Goal: Task Accomplishment & Management: Complete application form

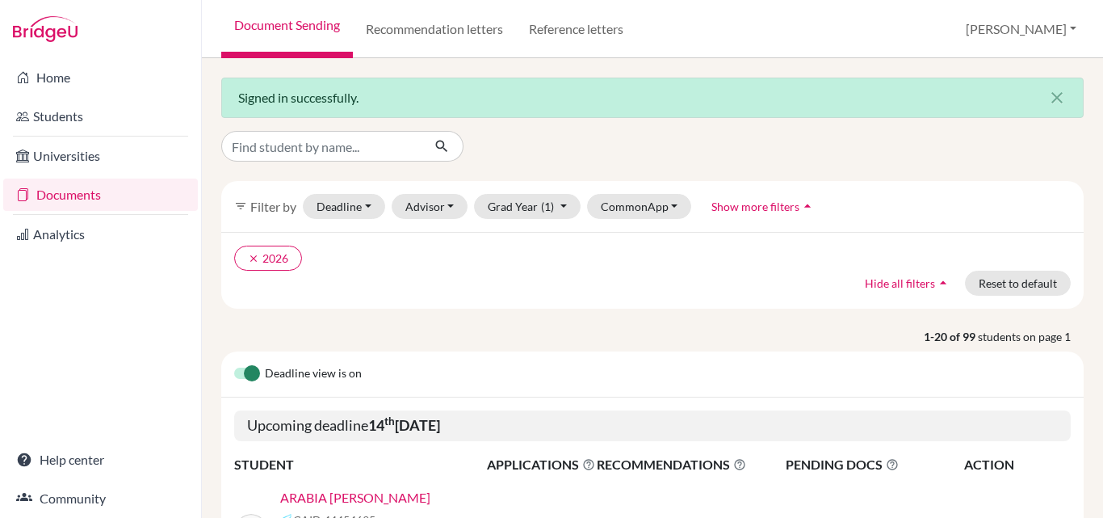
click at [418, 361] on div "Deadline view is on" at bounding box center [652, 374] width 863 height 46
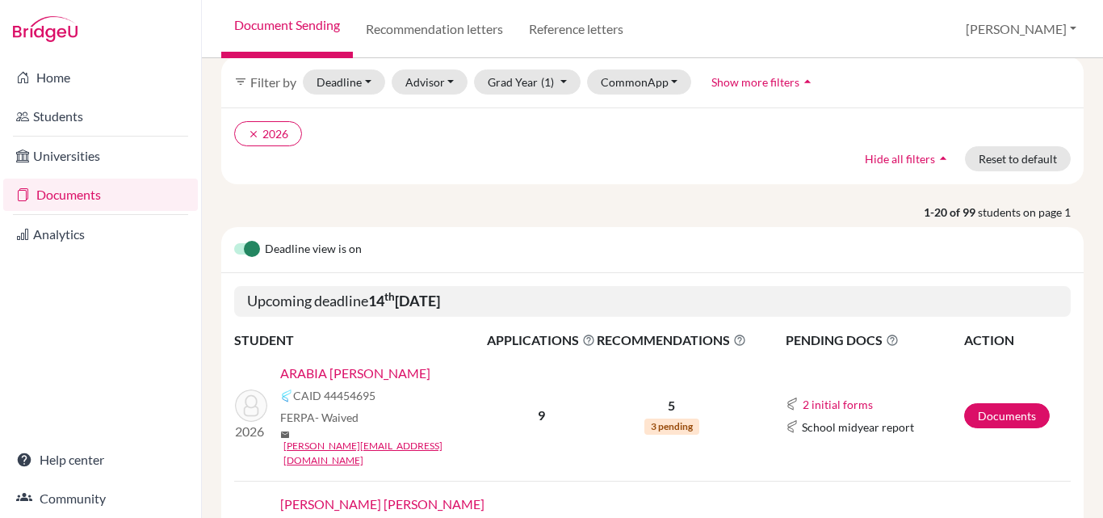
scroll to position [125, 0]
click at [377, 372] on link "ARABIA [PERSON_NAME]" at bounding box center [355, 372] width 150 height 19
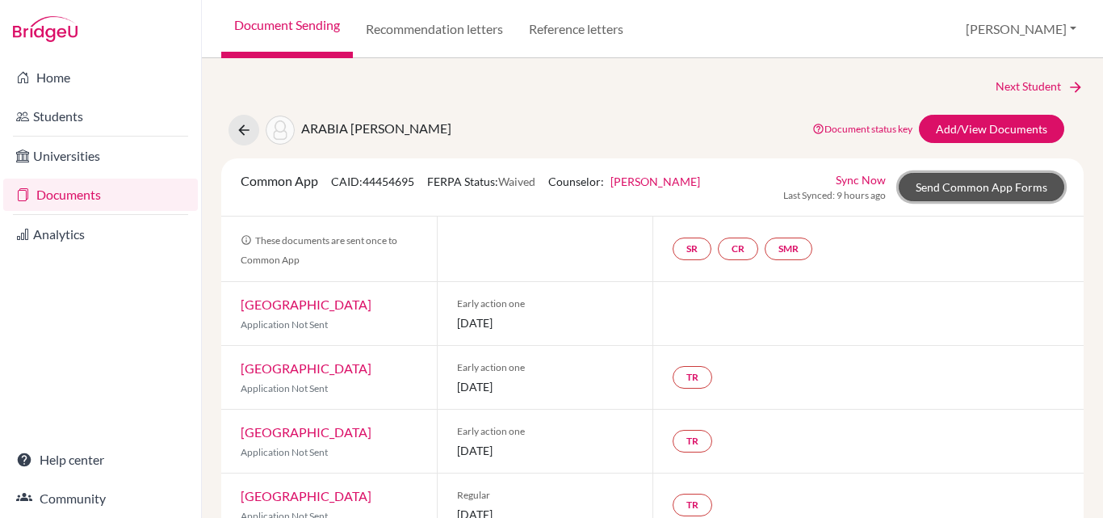
click at [923, 191] on link "Send Common App Forms" at bounding box center [982, 187] width 166 height 28
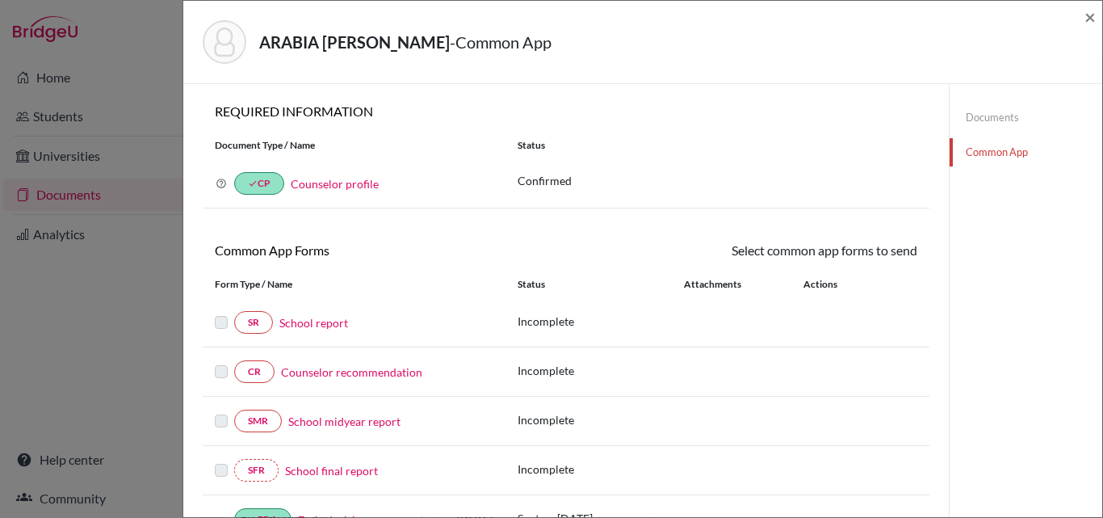
click at [322, 326] on link "School report" at bounding box center [314, 322] width 69 height 17
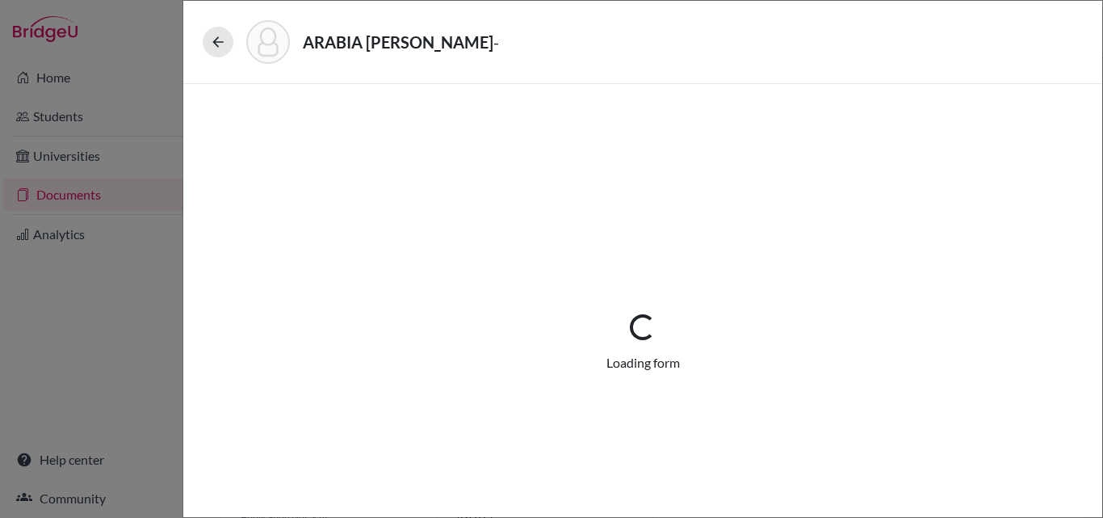
select select "1"
select select "0"
select select "1"
select select "0"
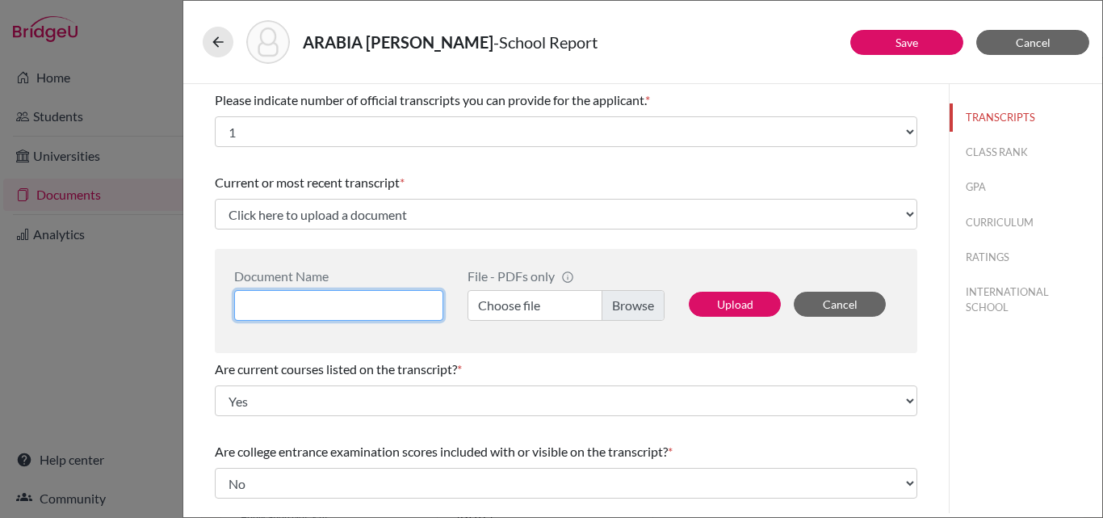
click at [380, 303] on input at bounding box center [338, 305] width 209 height 31
type input "[PERSON_NAME] Arabia 3 year"
click at [519, 305] on label "Choose file" at bounding box center [566, 305] width 197 height 31
click at [519, 305] on input "Choose file" at bounding box center [566, 305] width 197 height 31
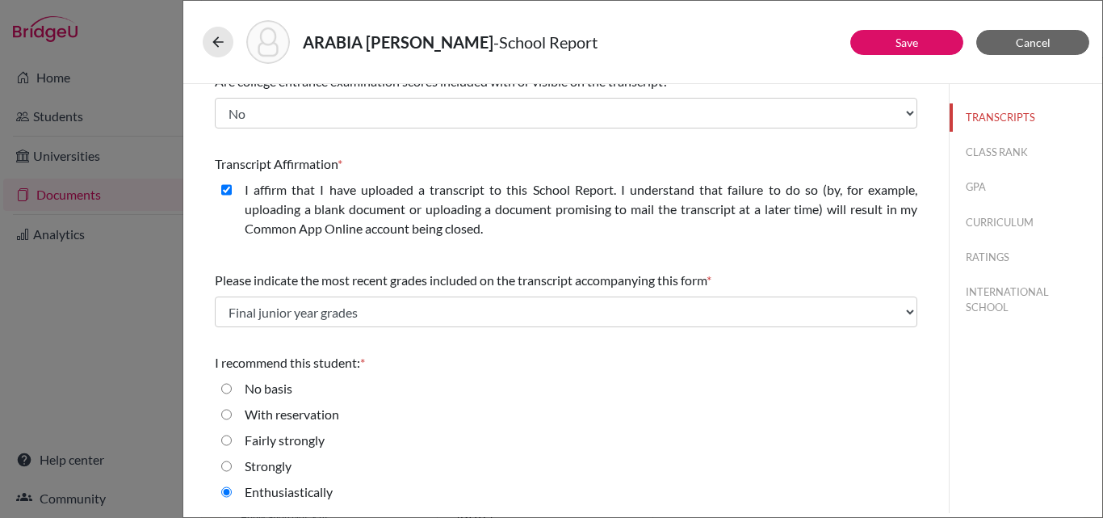
scroll to position [372, 0]
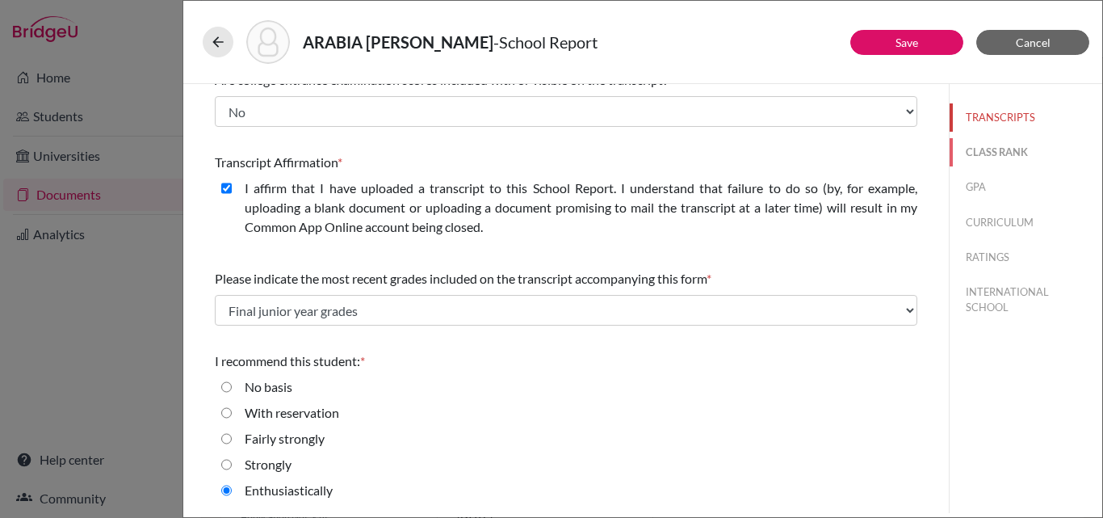
click at [966, 153] on button "CLASS RANK" at bounding box center [1026, 152] width 153 height 28
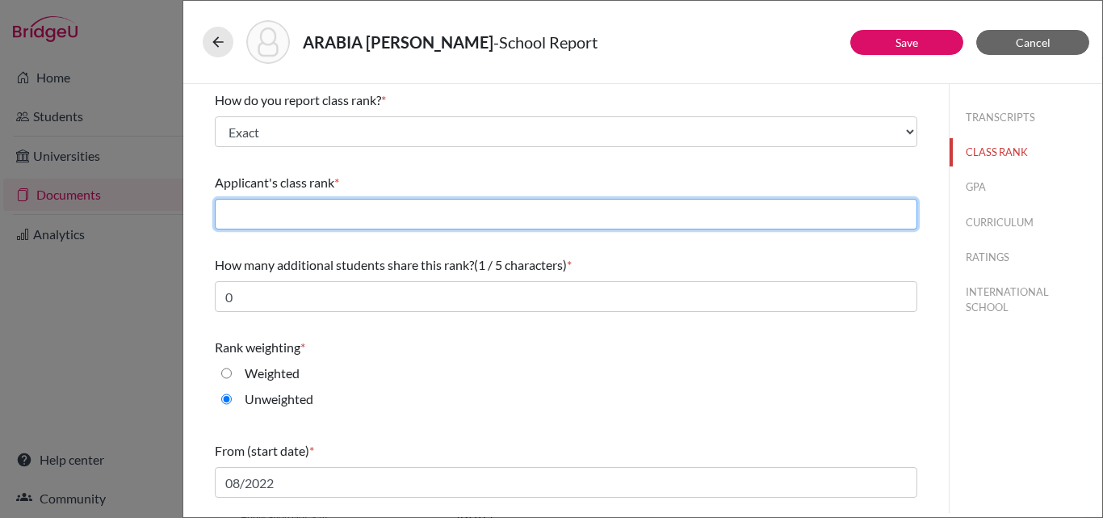
click at [363, 216] on input "text" at bounding box center [566, 214] width 703 height 31
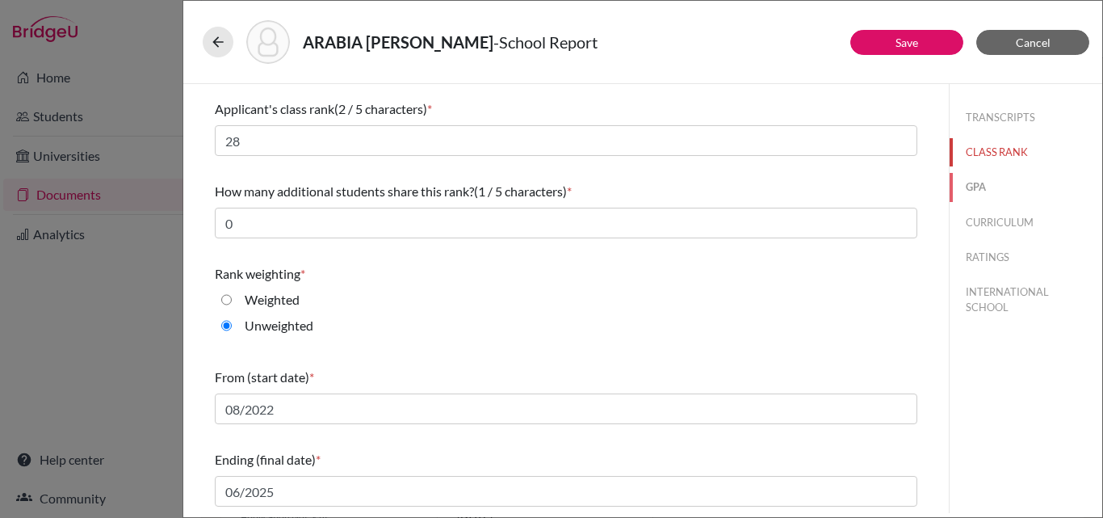
click at [970, 191] on button "GPA" at bounding box center [1026, 187] width 153 height 28
type input "3.39"
type input "3.84"
select select "4"
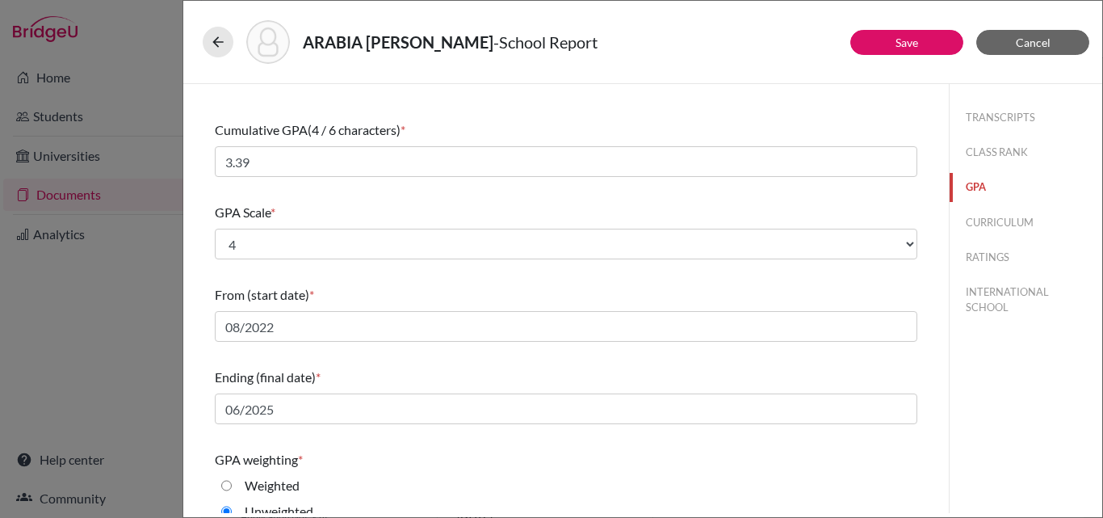
scroll to position [0, 0]
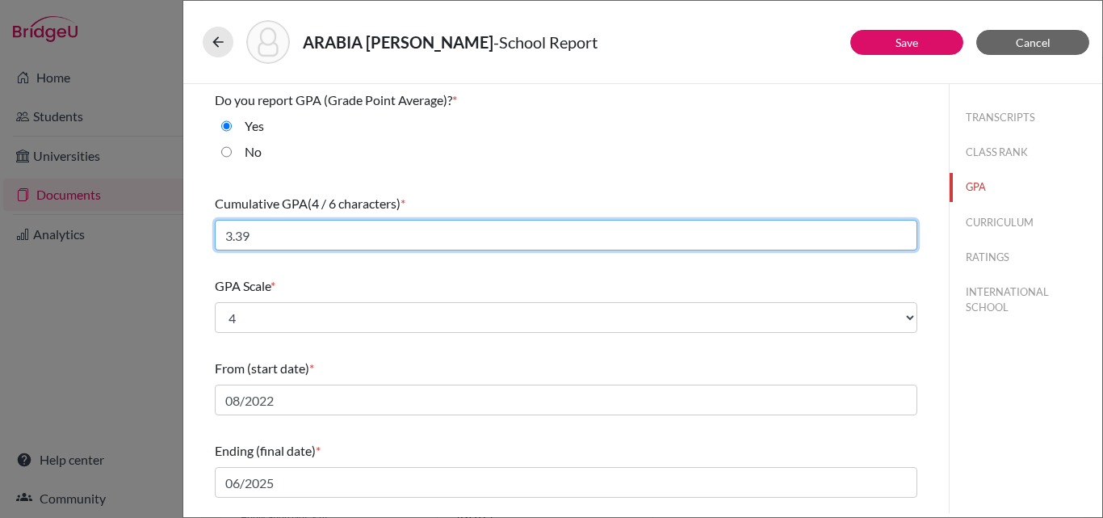
click at [283, 245] on input "3.39" at bounding box center [566, 235] width 703 height 31
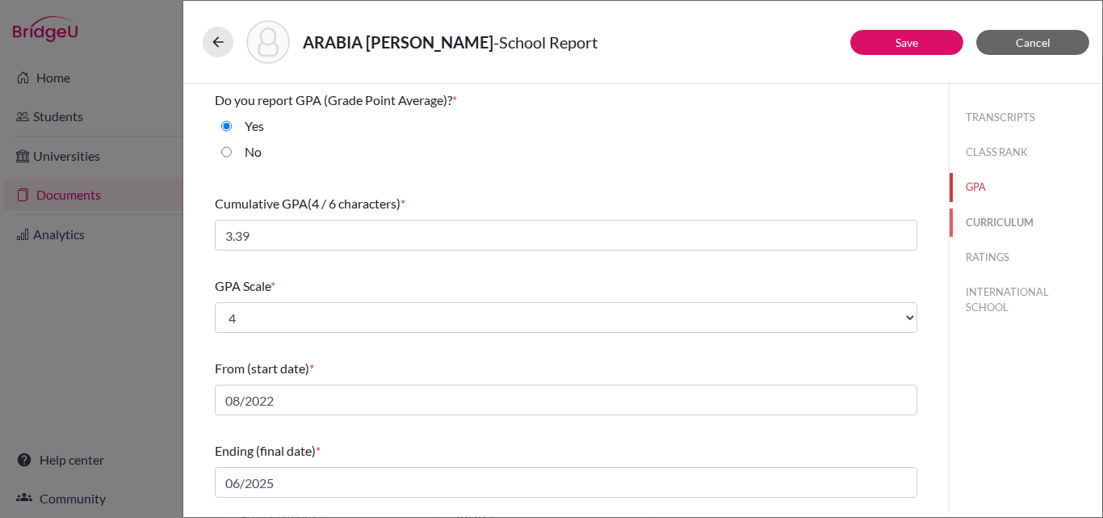
click at [1011, 219] on button "CURRICULUM" at bounding box center [1026, 222] width 153 height 28
select select "4"
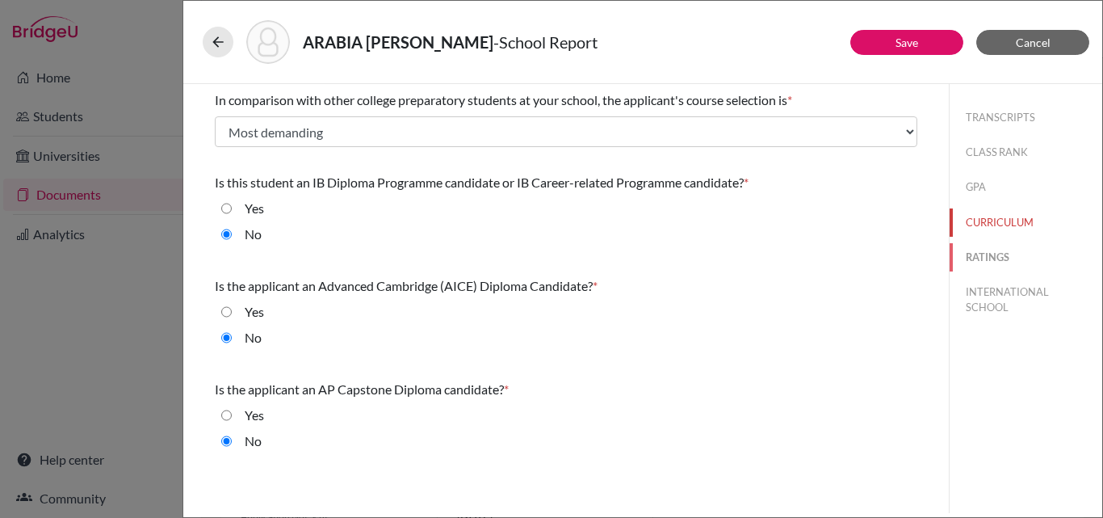
click at [976, 255] on button "RATINGS" at bounding box center [1026, 257] width 153 height 28
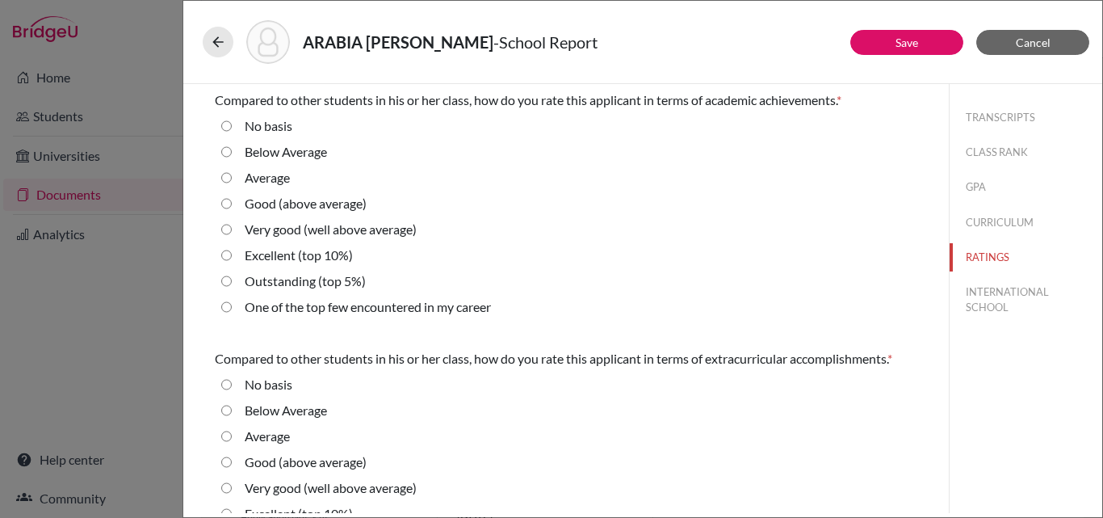
click at [226, 252] on 10\%\) "Excellent (top 10%)" at bounding box center [226, 255] width 11 height 19
radio 10\%\) "true"
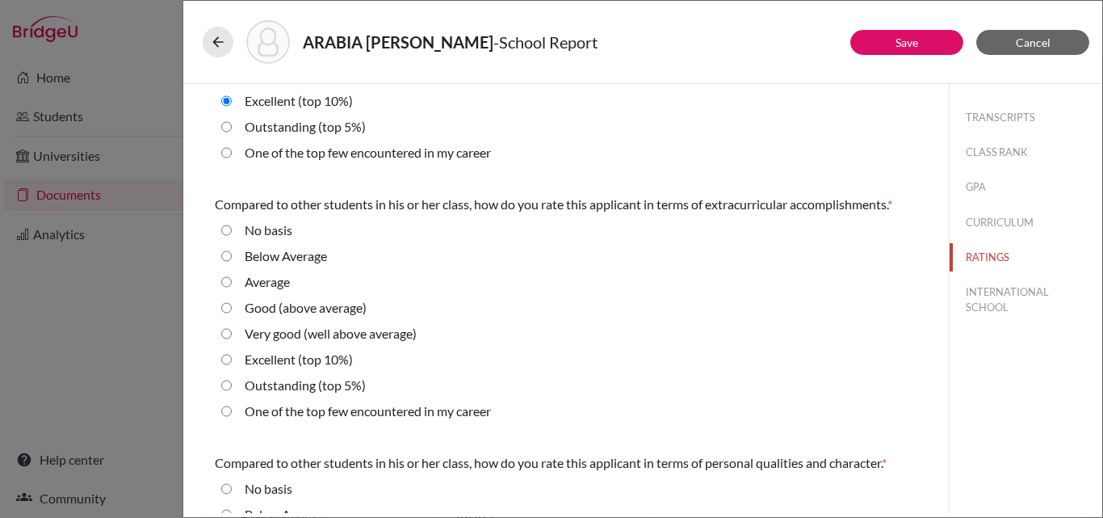
scroll to position [196, 0]
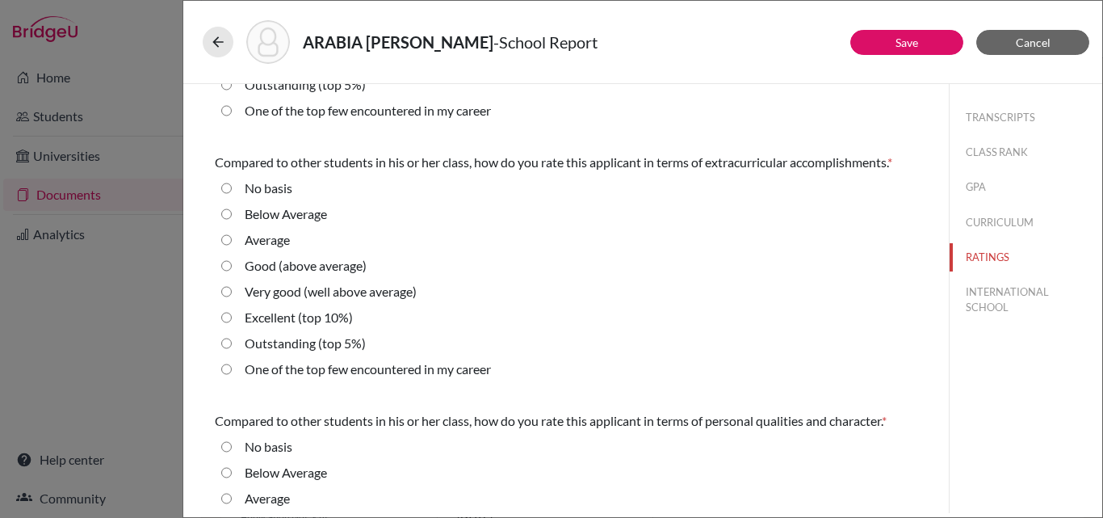
click at [224, 289] on average\) "Very good (well above average)" at bounding box center [226, 291] width 11 height 19
radio average\) "true"
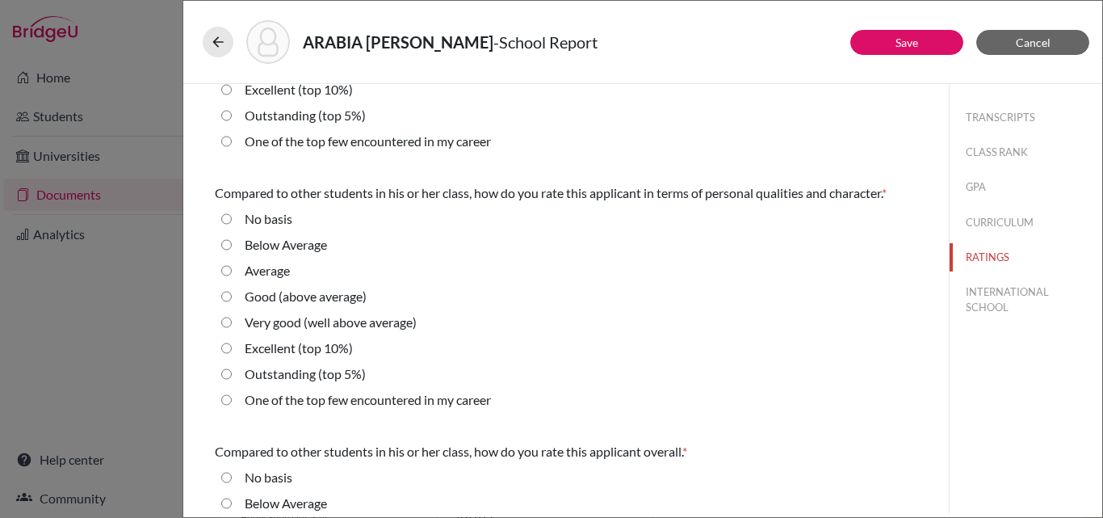
scroll to position [425, 0]
click at [223, 372] on 5\%\) "Outstanding (top 5%)" at bounding box center [226, 373] width 11 height 19
radio 5\%\) "true"
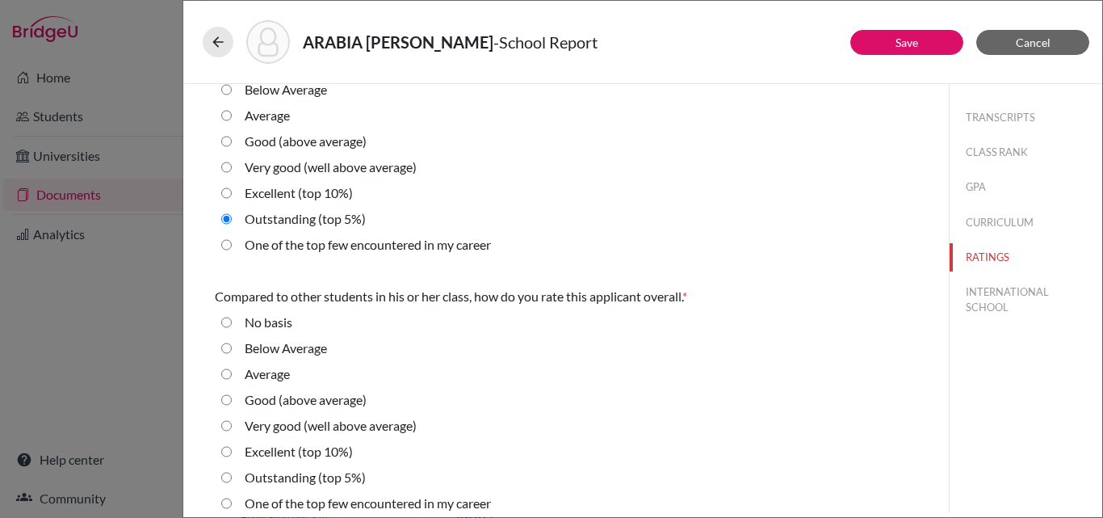
scroll to position [592, 0]
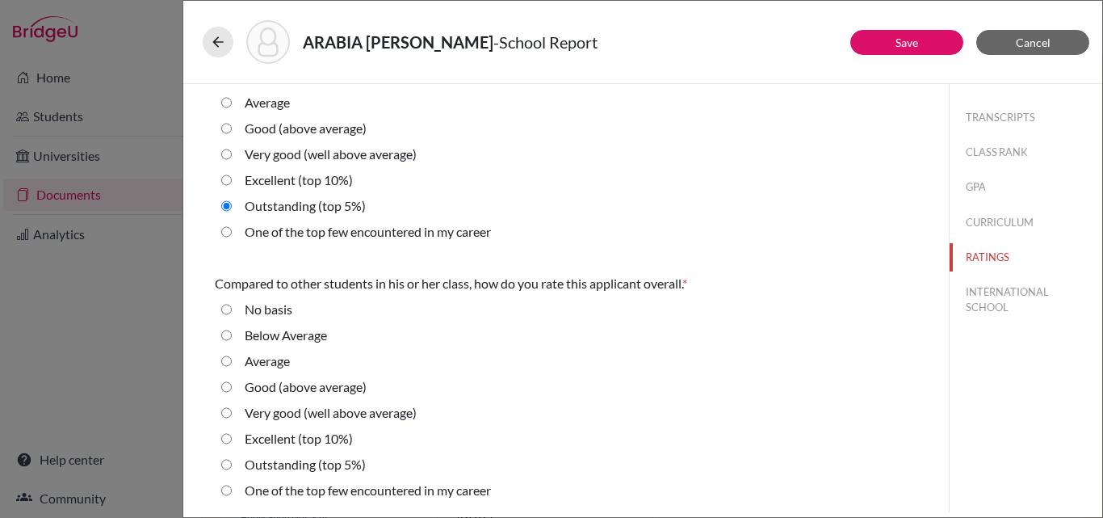
click at [227, 434] on 10\%\) "Excellent (top 10%)" at bounding box center [226, 438] width 11 height 19
radio 10\%\) "true"
click at [989, 309] on button "INTERNATIONAL SCHOOL" at bounding box center [1026, 300] width 153 height 44
radio Average "true"
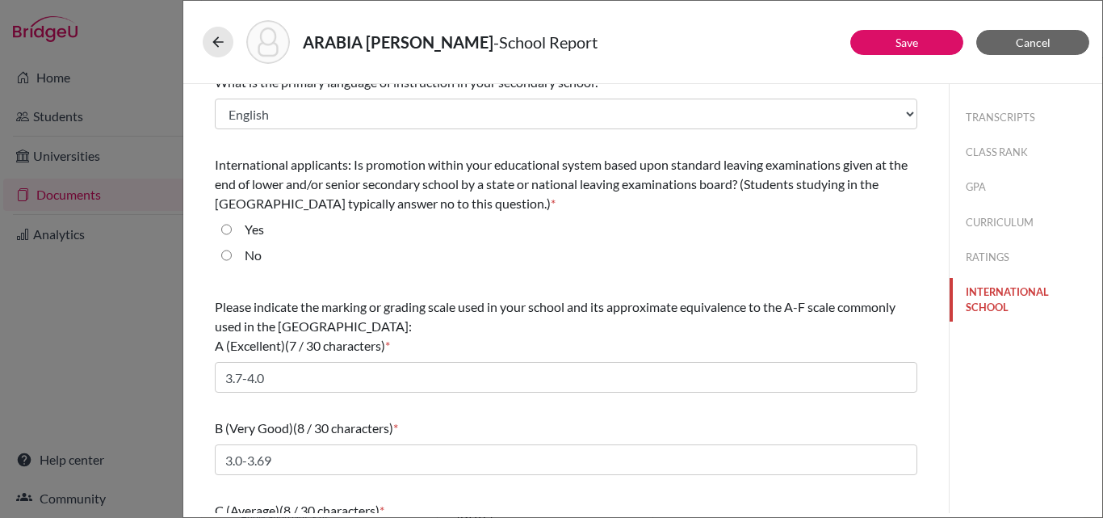
scroll to position [0, 0]
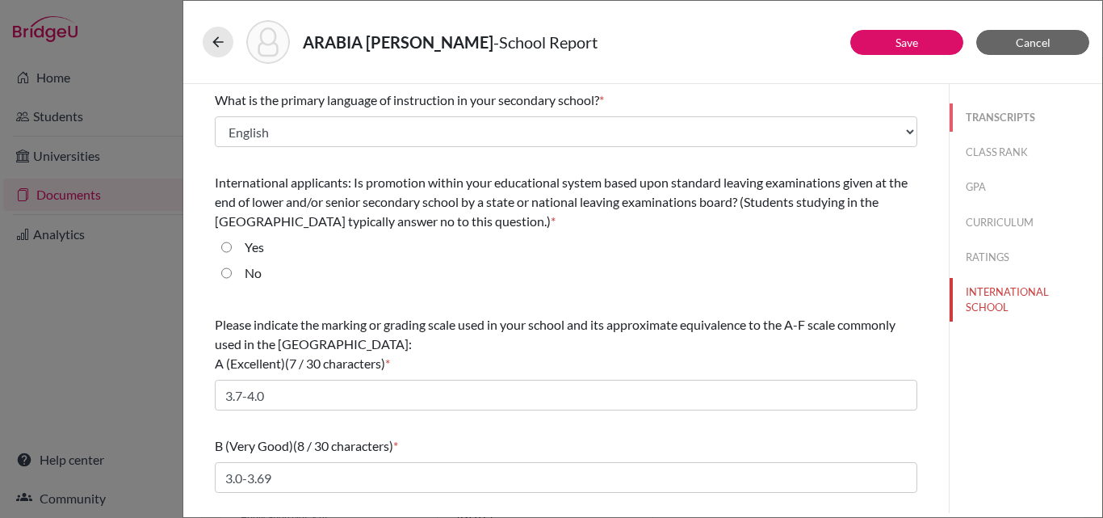
click at [981, 116] on button "TRANSCRIPTS" at bounding box center [1026, 117] width 153 height 28
select select "1"
select select "0"
select select "1"
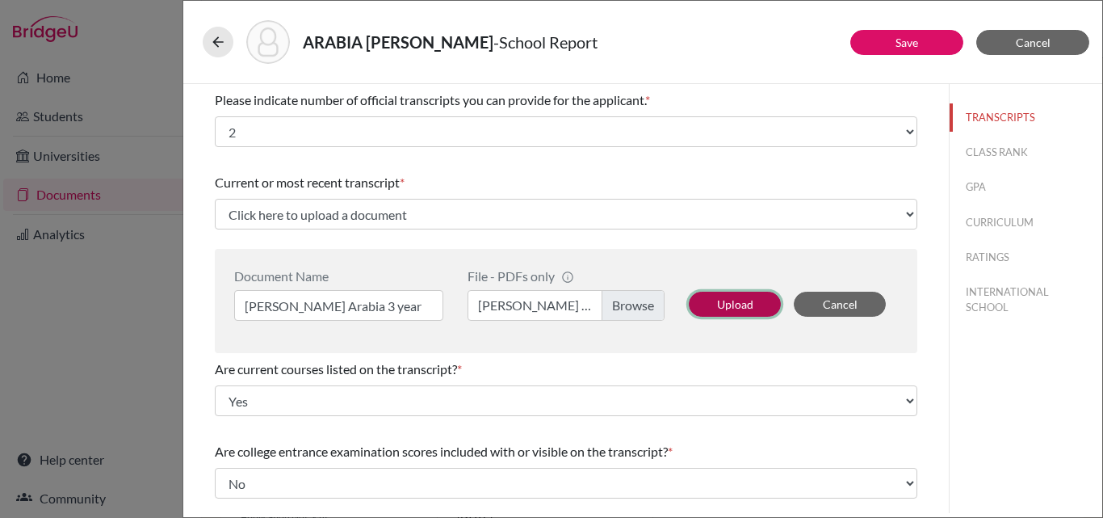
click at [726, 305] on button "Upload" at bounding box center [735, 304] width 92 height 25
select select "676852"
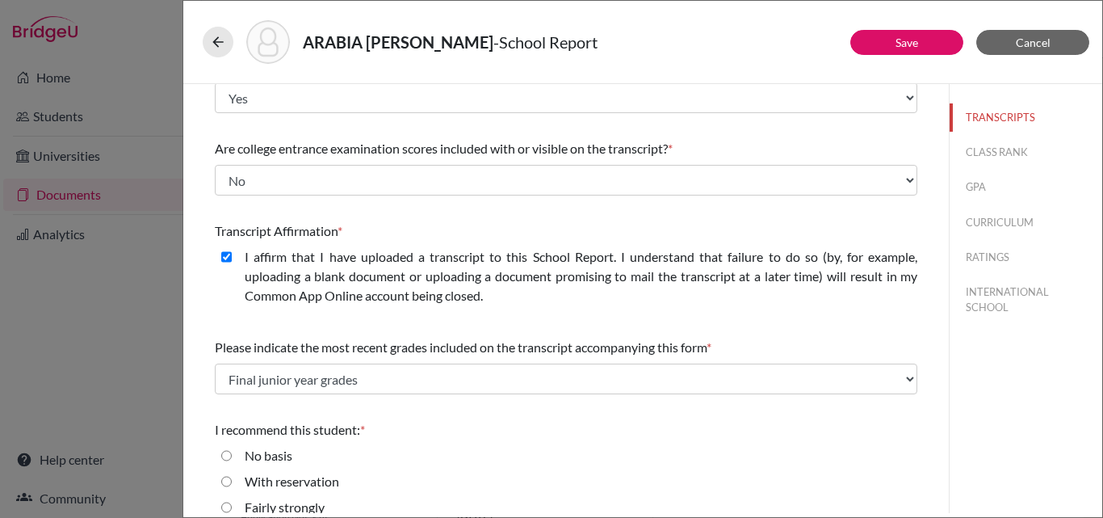
scroll to position [267, 0]
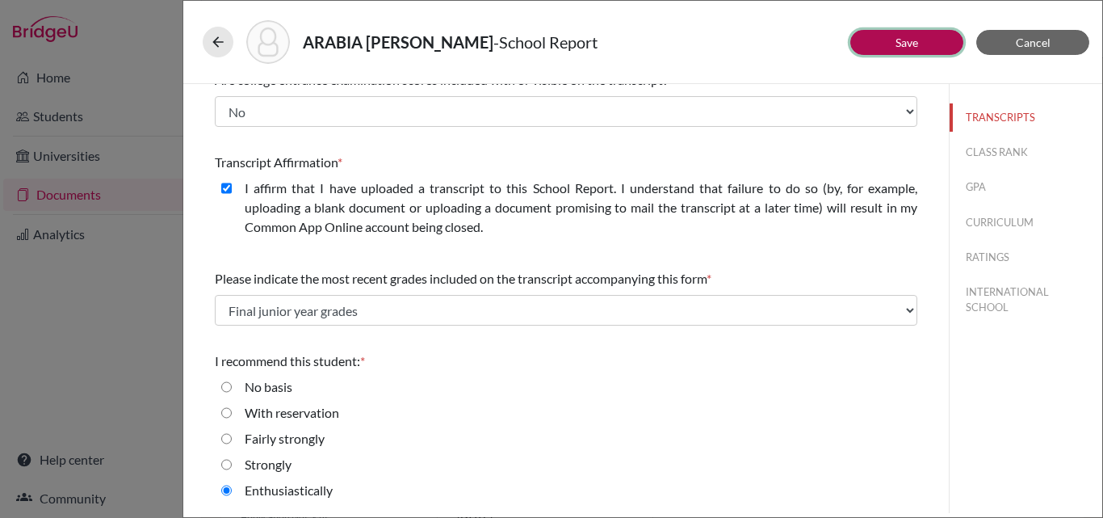
click at [906, 45] on link "Save" at bounding box center [907, 43] width 23 height 14
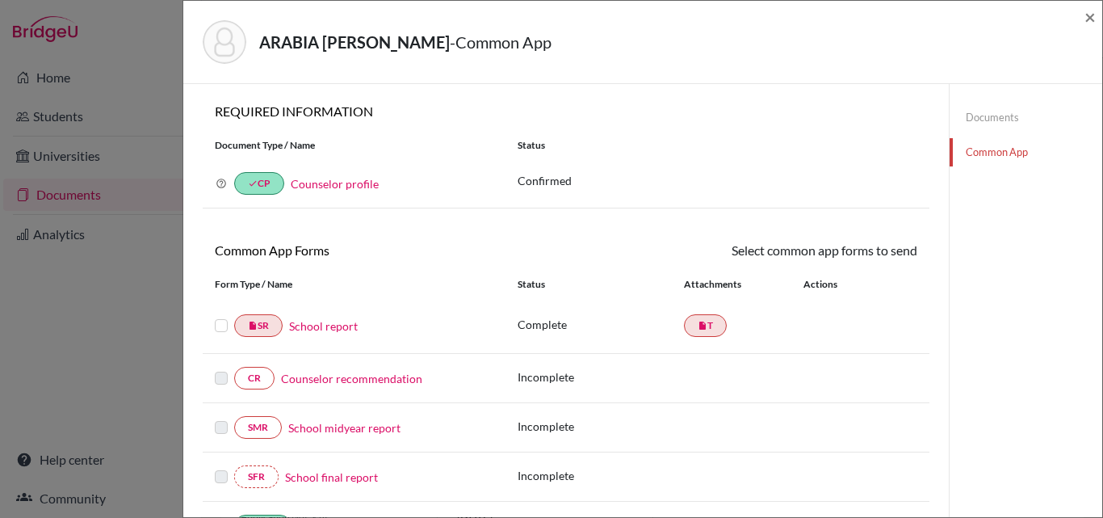
click at [334, 378] on link "Counselor recommendation" at bounding box center [351, 378] width 141 height 17
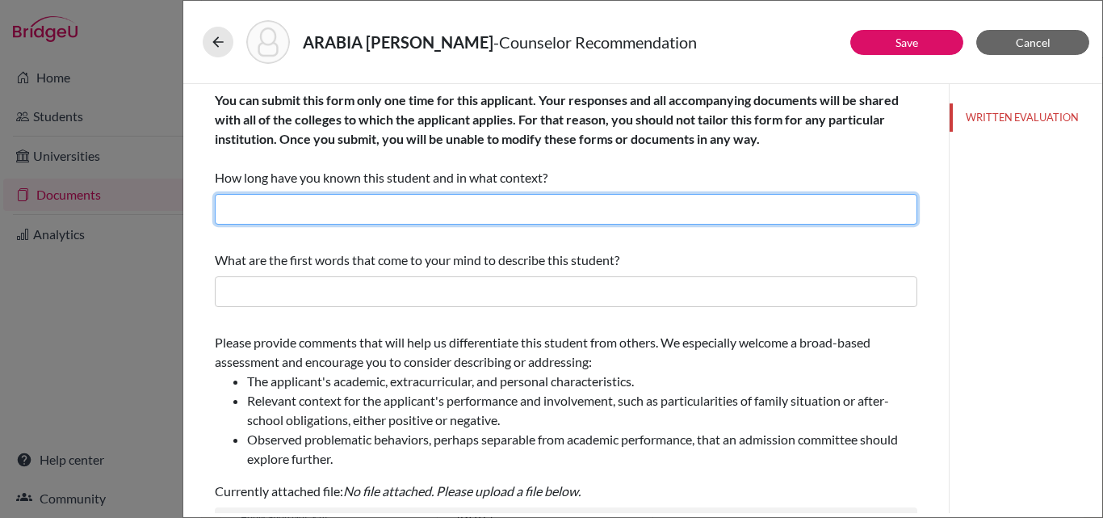
click at [313, 208] on input "text" at bounding box center [566, 209] width 703 height 31
type input "For more than 2 years as his College Placement Counselor"
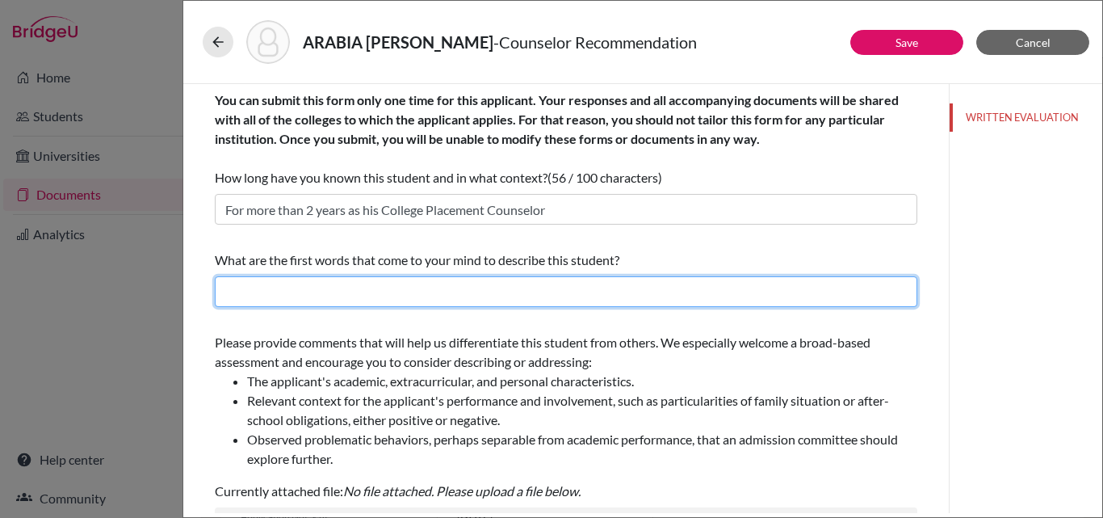
click at [305, 303] on input "text" at bounding box center [566, 291] width 703 height 31
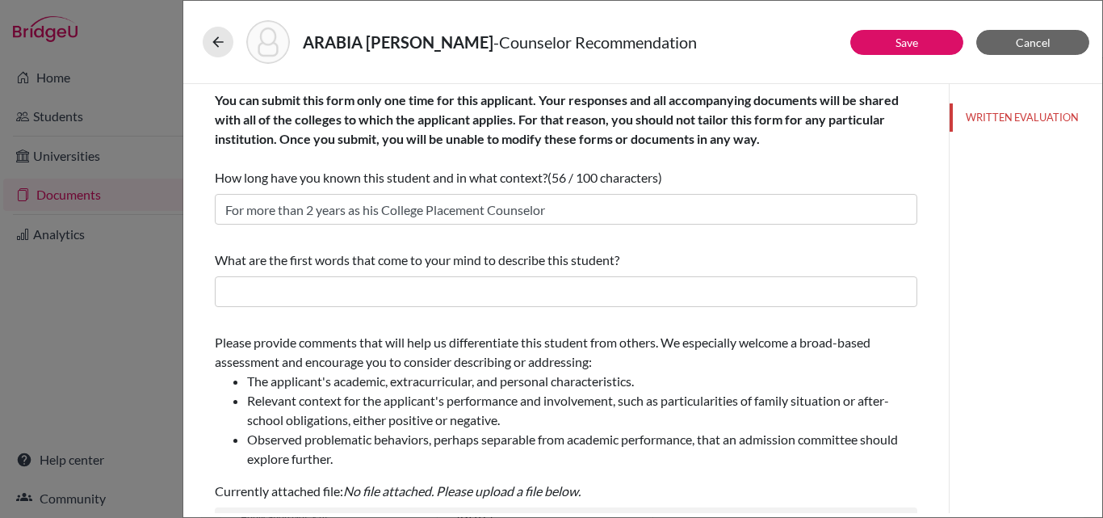
click at [571, 468] on li "Observed problematic behaviors, perhaps separable from academic performance, th…" at bounding box center [582, 449] width 670 height 39
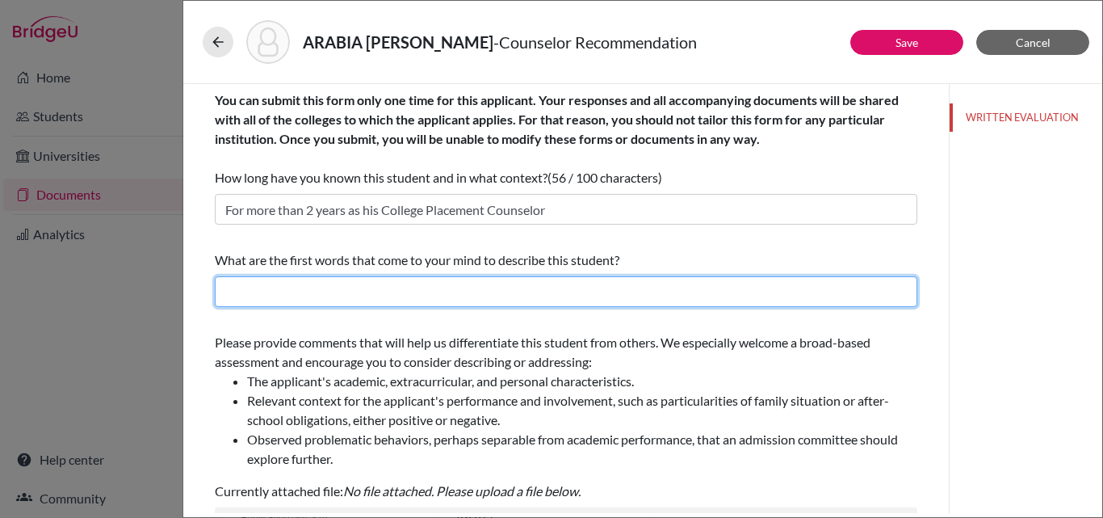
click at [264, 288] on input "text" at bounding box center [566, 291] width 703 height 31
paste input "combines intellectual curiosity with humility, resilience, and nobility, making…"
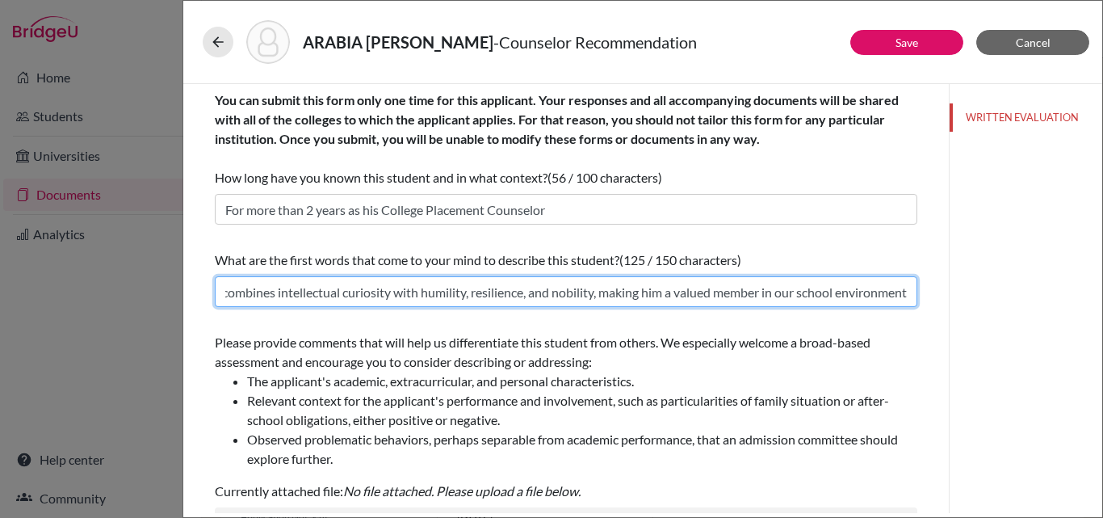
scroll to position [0, 23]
click at [225, 289] on input "combines intellectual curiosity with humility, resilience, and nobility, making…" at bounding box center [566, 291] width 703 height 31
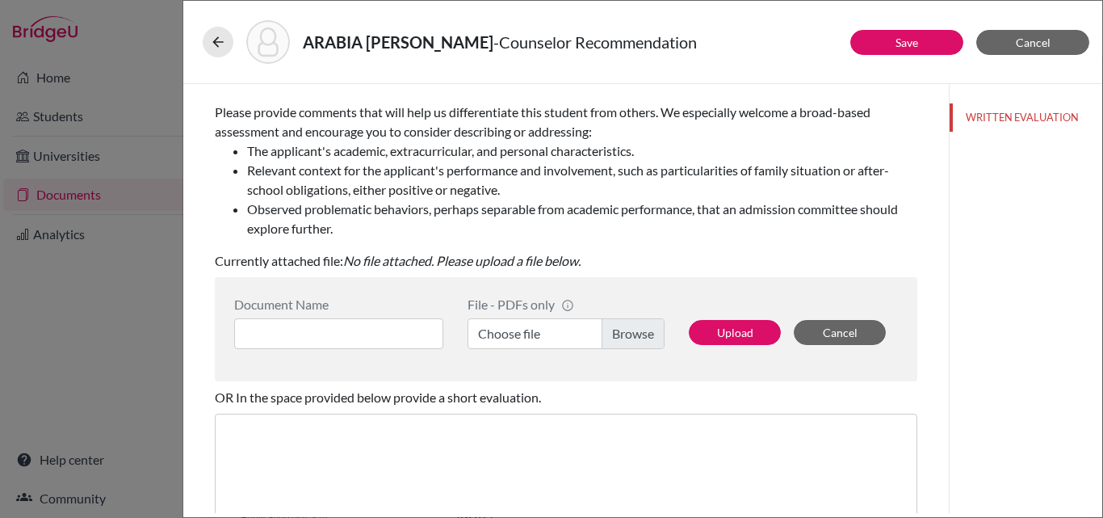
scroll to position [247, 0]
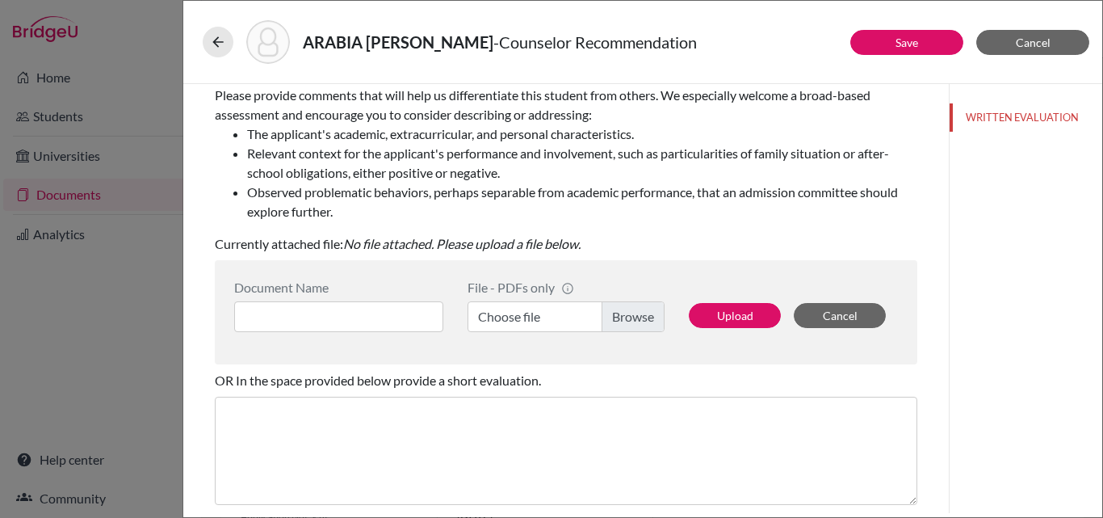
type input "combines intellectual curiosity with humility, resilience, and nobility, making…"
click at [376, 310] on input at bounding box center [338, 316] width 209 height 31
type input "[PERSON_NAME] AP"
click at [521, 321] on label "Choose file" at bounding box center [566, 316] width 197 height 31
click at [521, 321] on input "Choose file" at bounding box center [566, 316] width 197 height 31
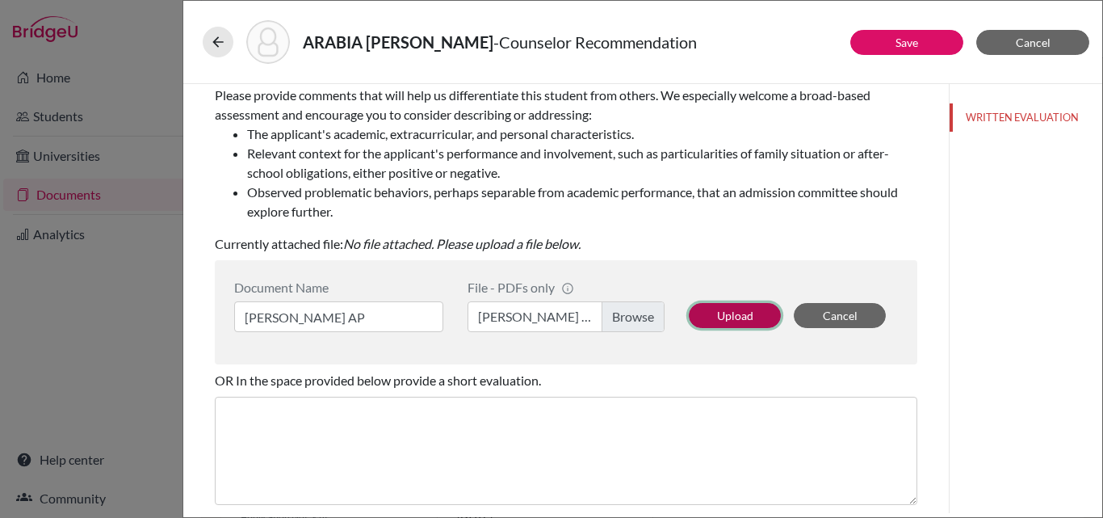
click at [733, 317] on button "Upload" at bounding box center [735, 315] width 92 height 25
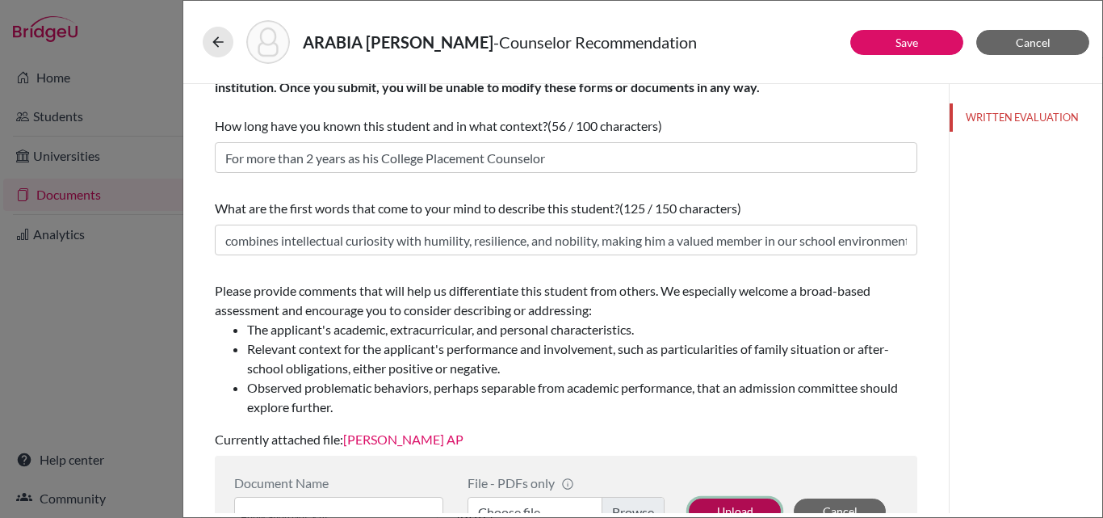
scroll to position [0, 0]
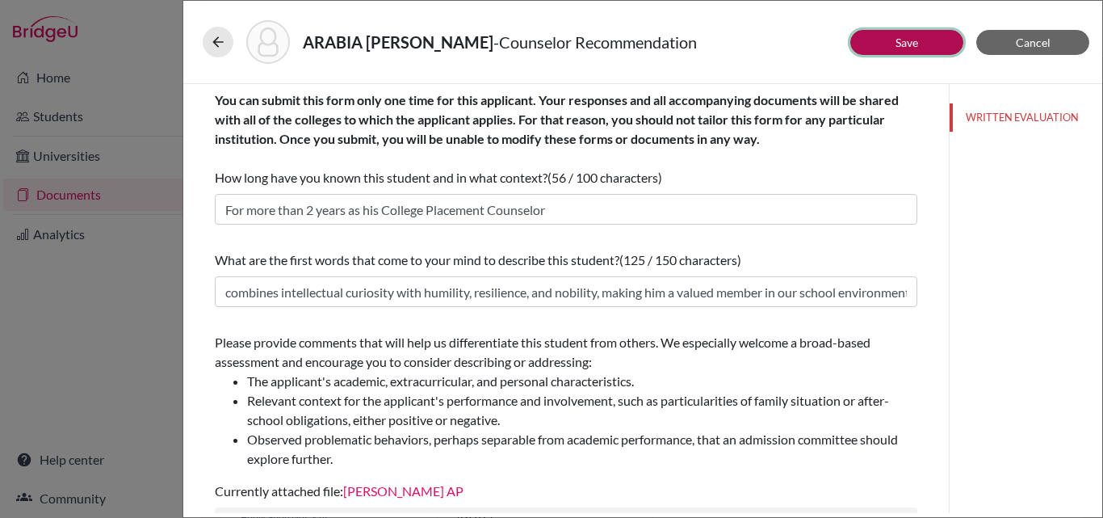
click at [904, 44] on link "Save" at bounding box center [907, 43] width 23 height 14
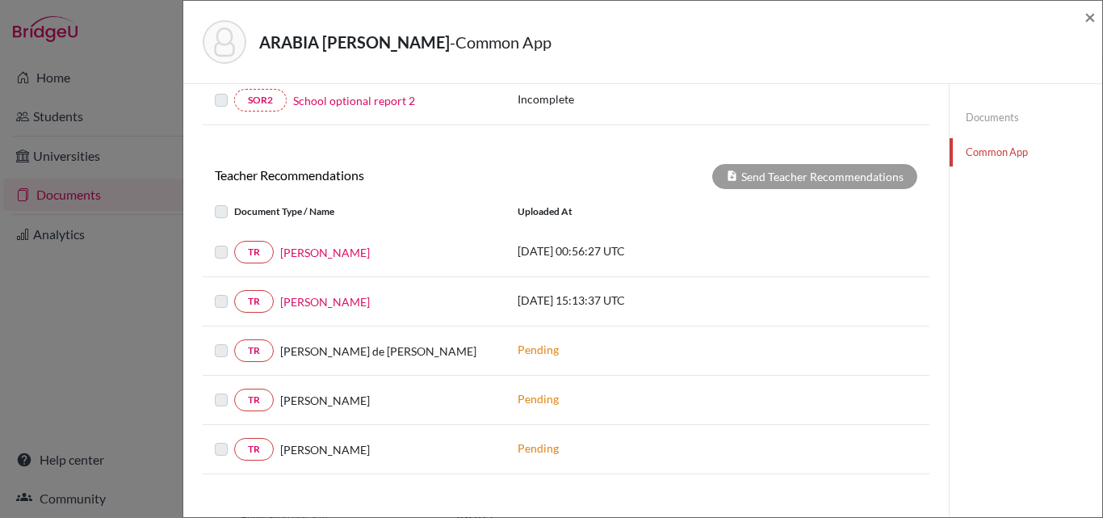
scroll to position [530, 0]
click at [234, 243] on label at bounding box center [234, 243] width 0 height 0
click at [234, 292] on label at bounding box center [234, 292] width 0 height 0
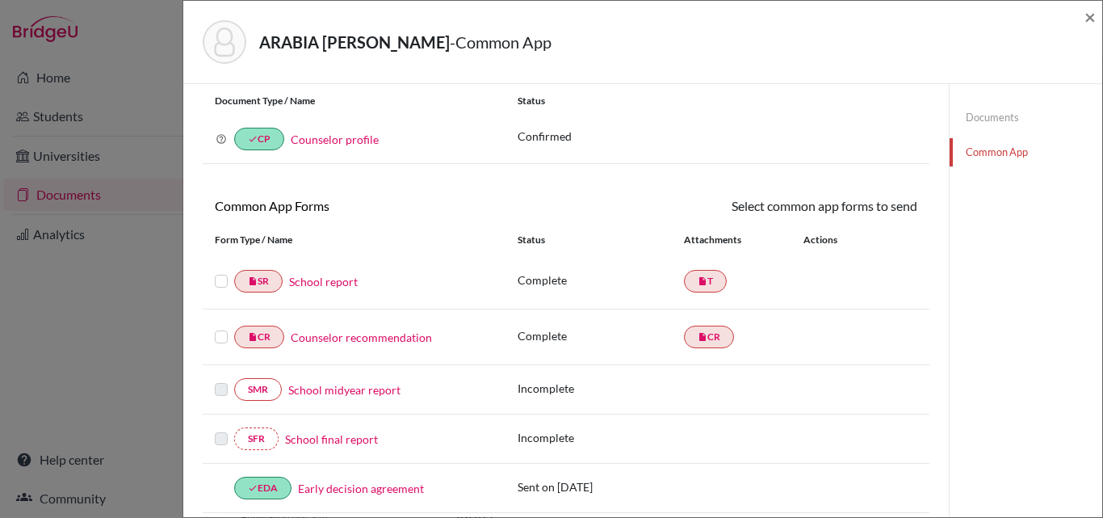
scroll to position [44, 0]
drag, startPoint x: 226, startPoint y: 280, endPoint x: 221, endPoint y: 341, distance: 61.7
click at [221, 328] on label at bounding box center [221, 328] width 13 height 0
click at [0, 0] on input "checkbox" at bounding box center [0, 0] width 0 height 0
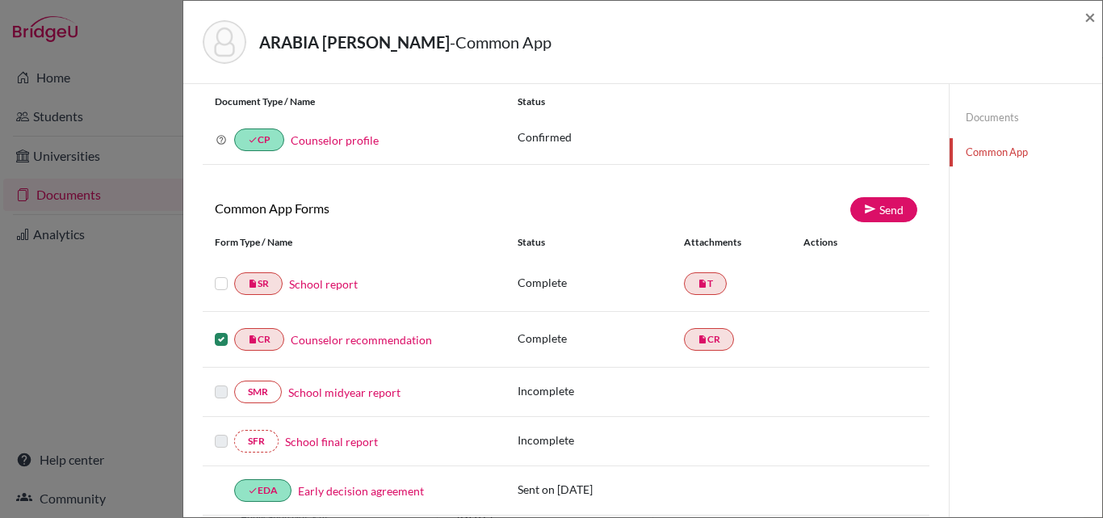
click at [222, 274] on label at bounding box center [221, 274] width 13 height 0
click at [0, 0] on input "checkbox" at bounding box center [0, 0] width 0 height 0
click at [868, 214] on link "Send" at bounding box center [884, 209] width 67 height 25
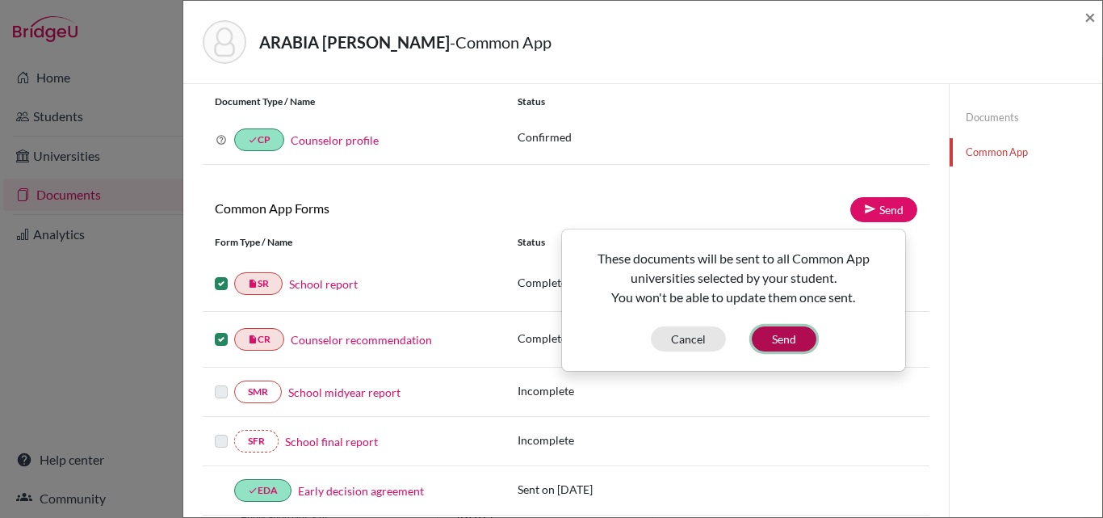
click at [801, 334] on button "Send" at bounding box center [784, 338] width 65 height 25
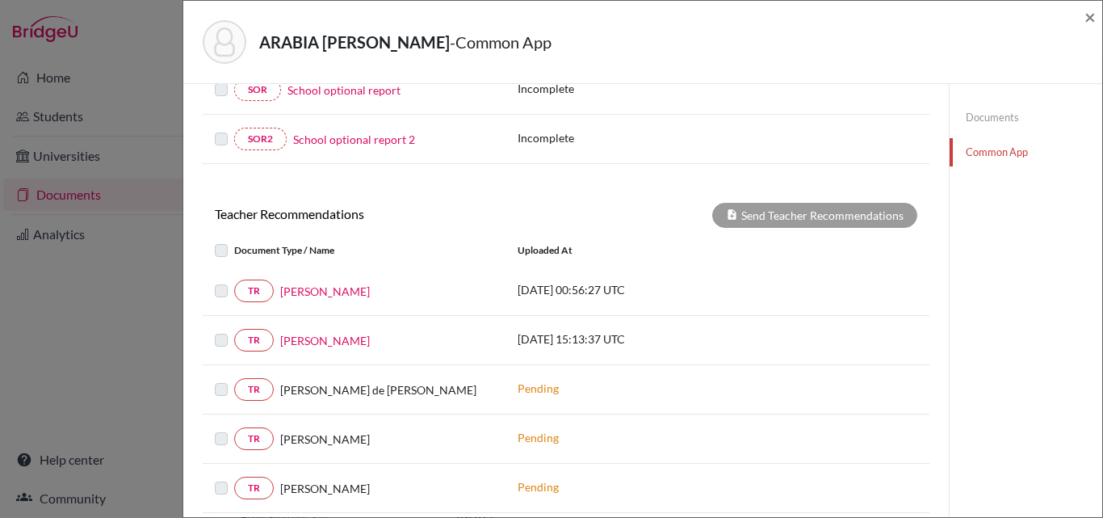
scroll to position [496, 0]
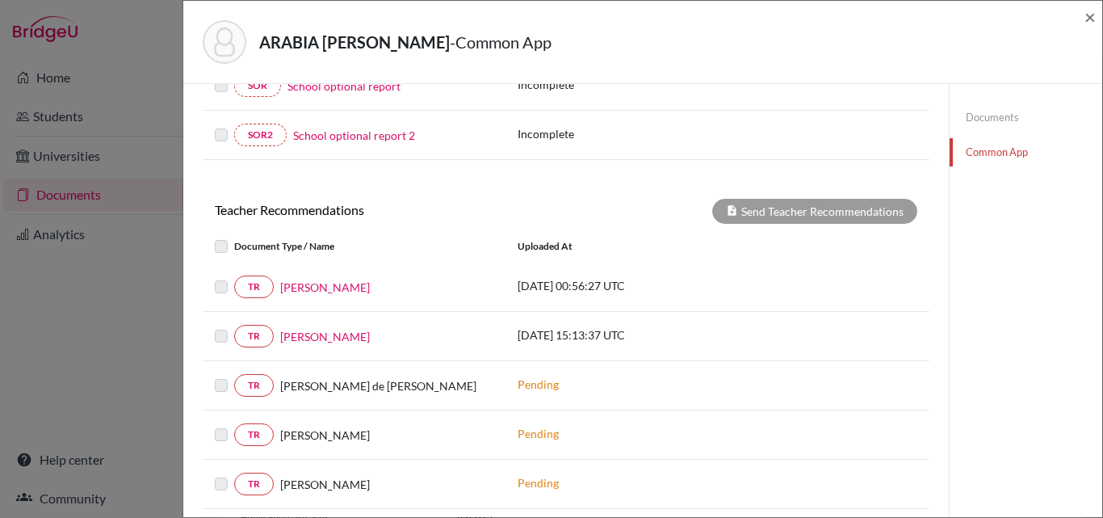
click at [234, 277] on label at bounding box center [234, 277] width 0 height 0
click at [234, 326] on label at bounding box center [234, 326] width 0 height 0
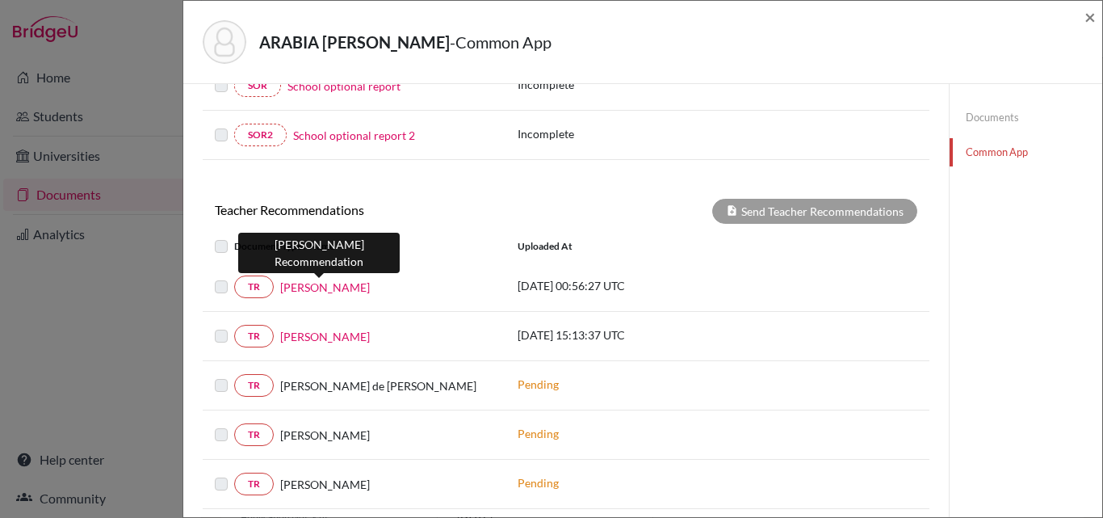
click at [321, 285] on link "[PERSON_NAME]" at bounding box center [325, 287] width 90 height 17
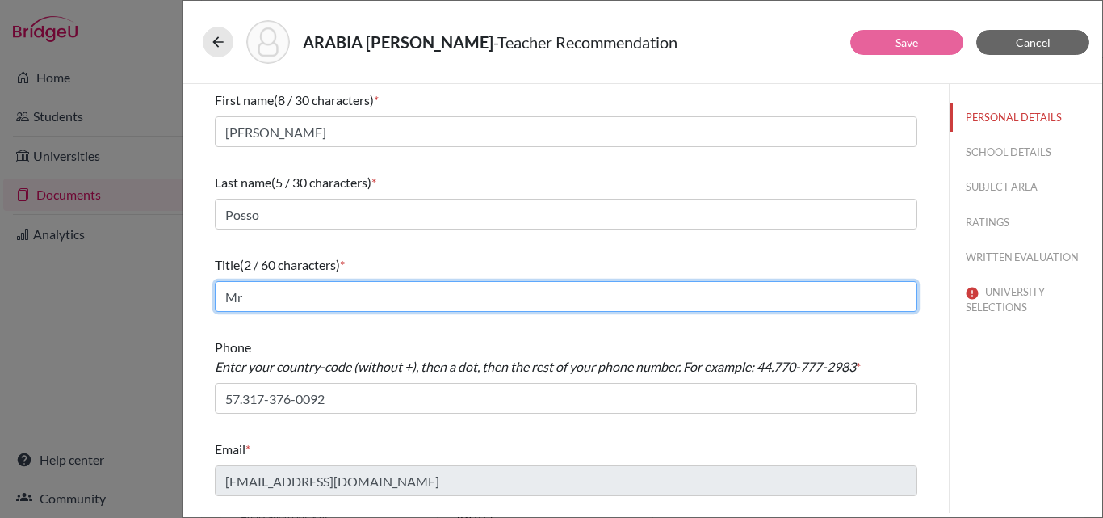
click at [292, 291] on input "Mr" at bounding box center [566, 296] width 703 height 31
type input "Math teacher"
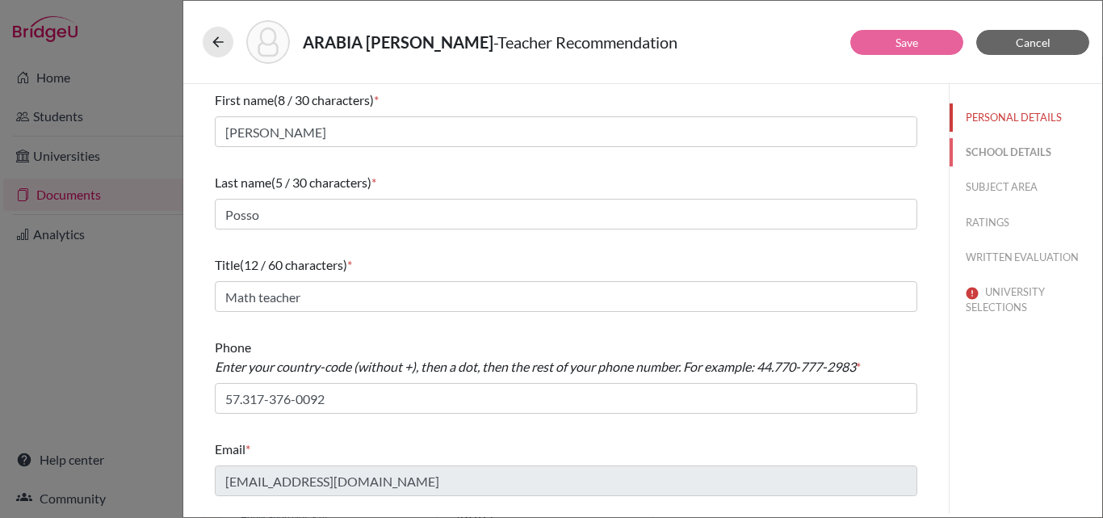
click at [991, 153] on button "SCHOOL DETAILS" at bounding box center [1026, 152] width 153 height 28
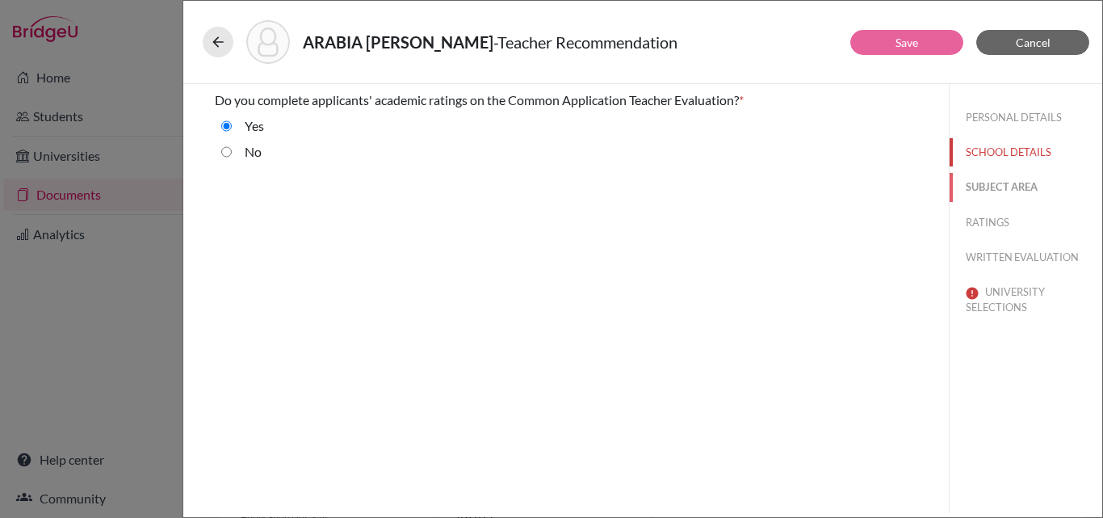
click at [997, 187] on button "SUBJECT AREA" at bounding box center [1026, 187] width 153 height 28
select select "0"
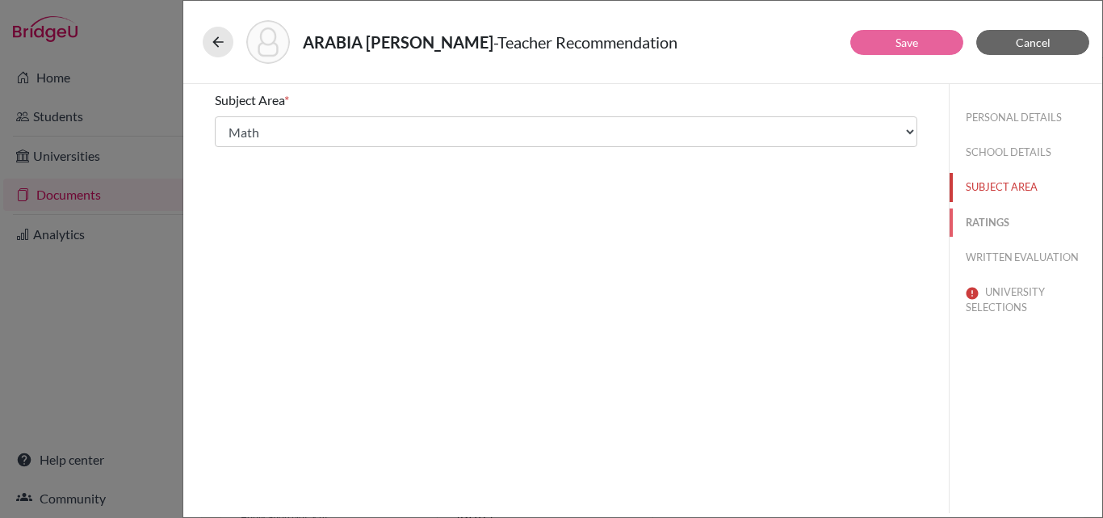
click at [991, 225] on button "RATINGS" at bounding box center [1026, 222] width 153 height 28
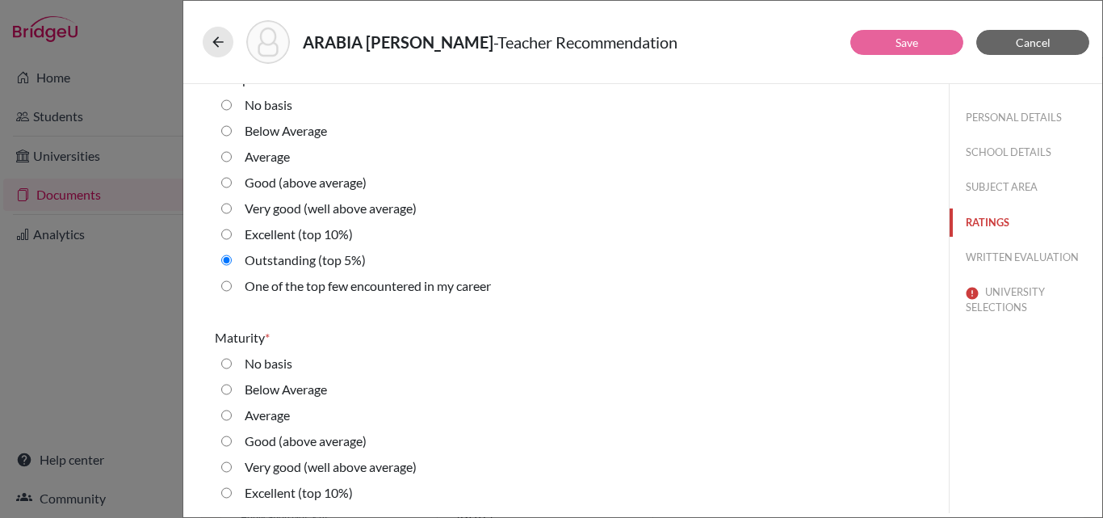
scroll to position [1591, 0]
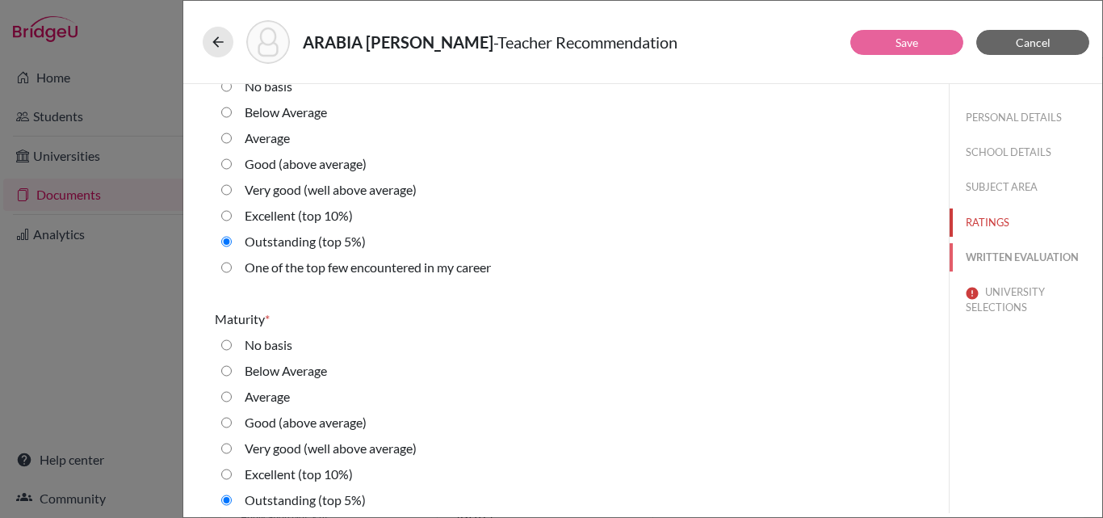
click at [1011, 256] on button "WRITTEN EVALUATION" at bounding box center [1026, 257] width 153 height 28
radio input "true"
radio average\) "true"
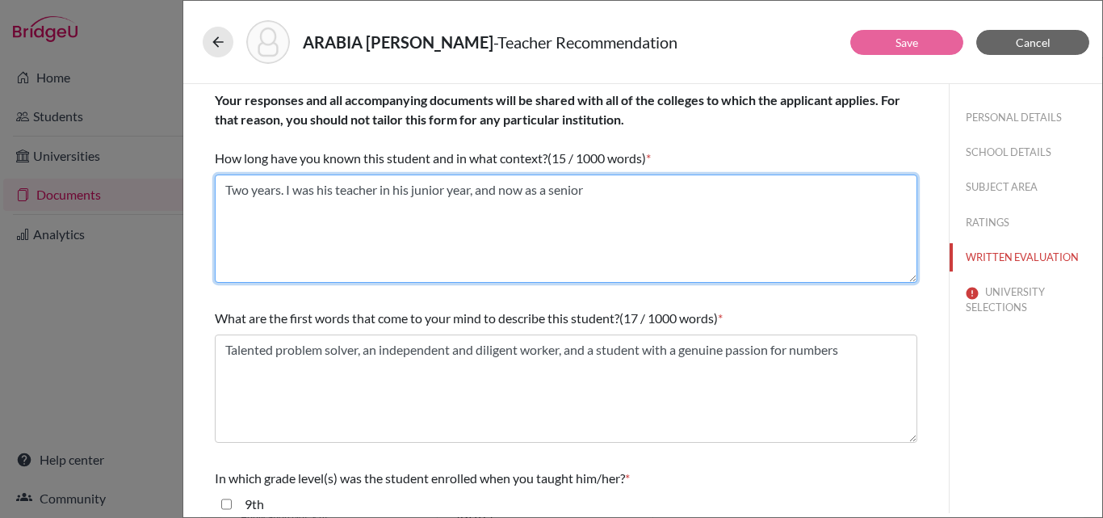
click at [338, 189] on textarea "Two years. I was his teacher in his junior year, and now as a senior" at bounding box center [566, 228] width 703 height 108
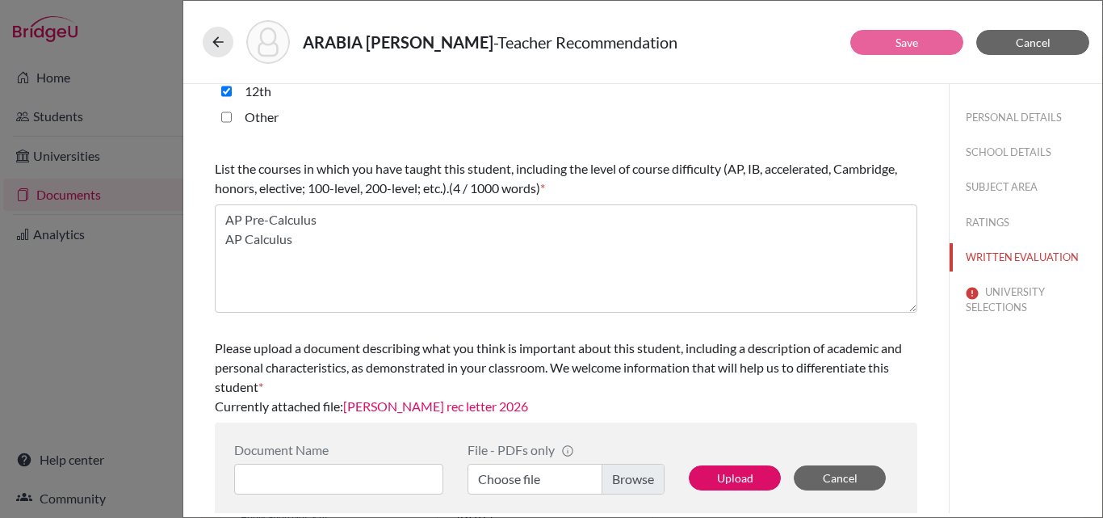
scroll to position [504, 0]
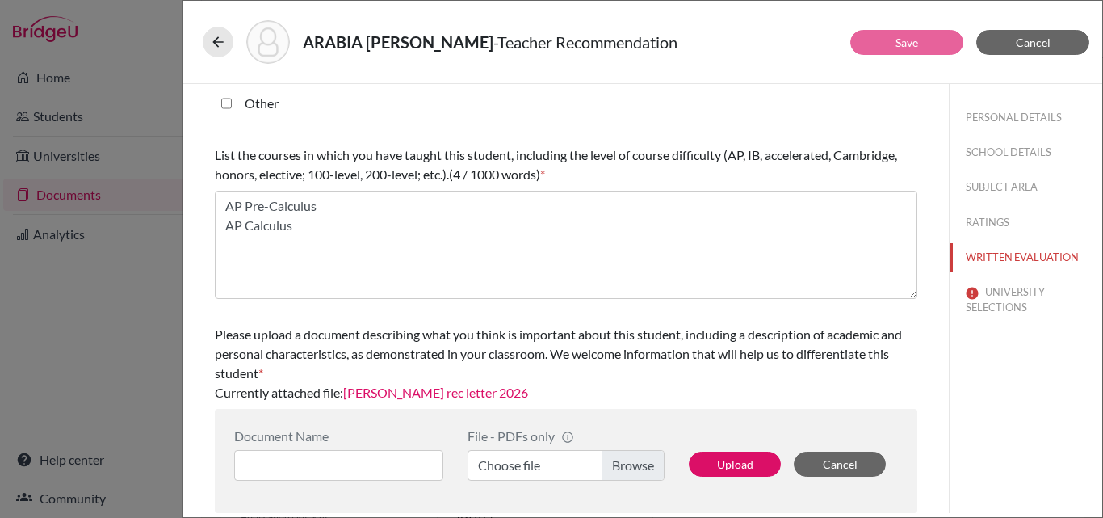
type textarea "Two years. I was his math teacher in his junior year, and now as a senior"
click at [984, 297] on button "UNIVERSITY SELECTIONS" at bounding box center [1026, 300] width 153 height 44
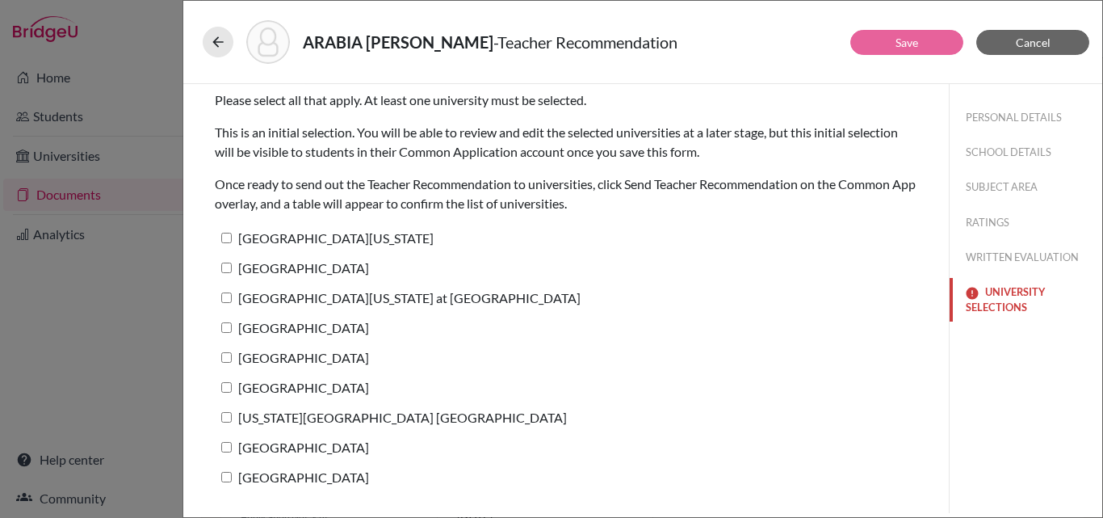
scroll to position [0, 0]
click at [229, 236] on input "[GEOGRAPHIC_DATA][US_STATE]" at bounding box center [226, 238] width 11 height 11
checkbox input "true"
click at [927, 38] on button "Save" at bounding box center [907, 42] width 113 height 25
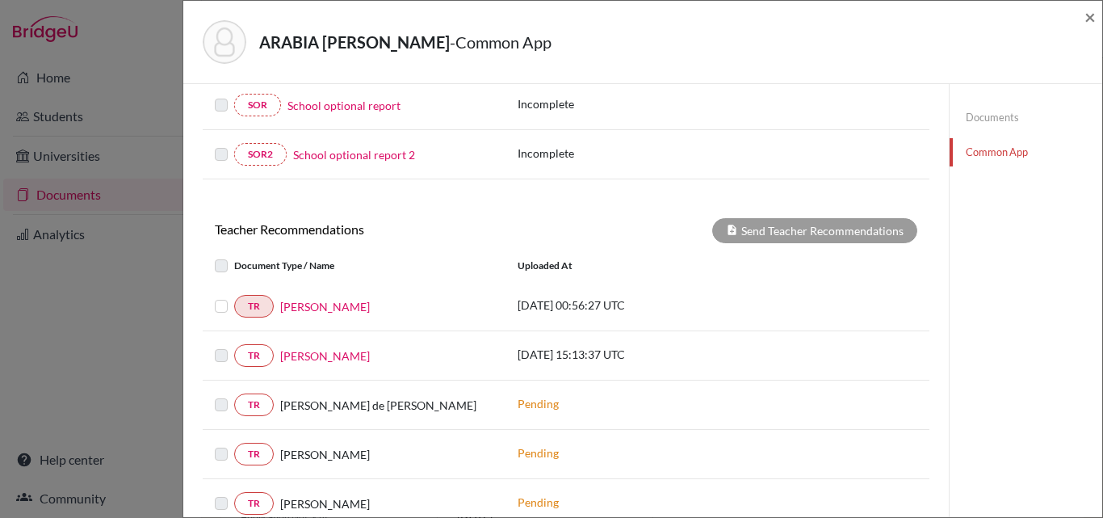
scroll to position [511, 0]
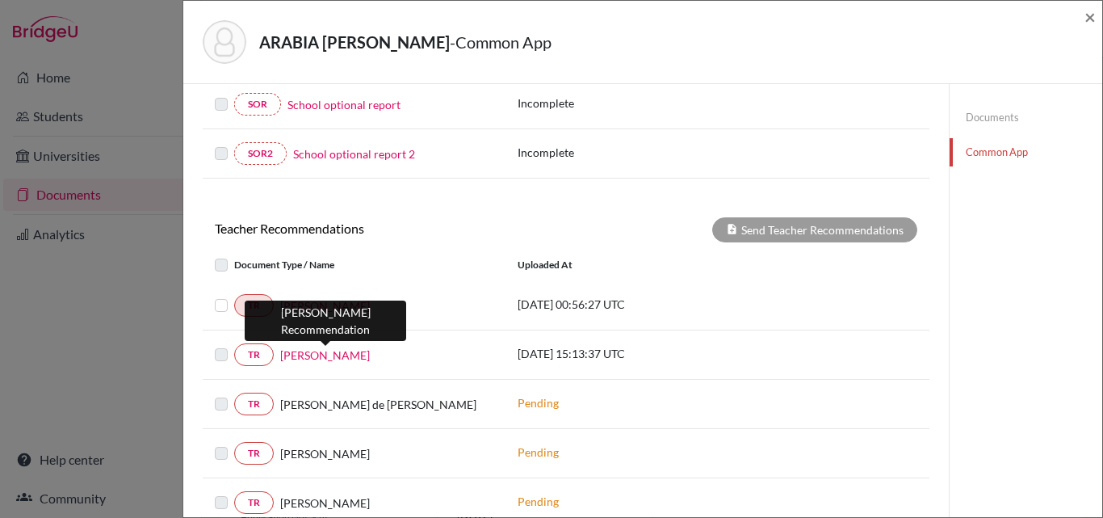
click at [327, 354] on link "[PERSON_NAME]" at bounding box center [325, 355] width 90 height 17
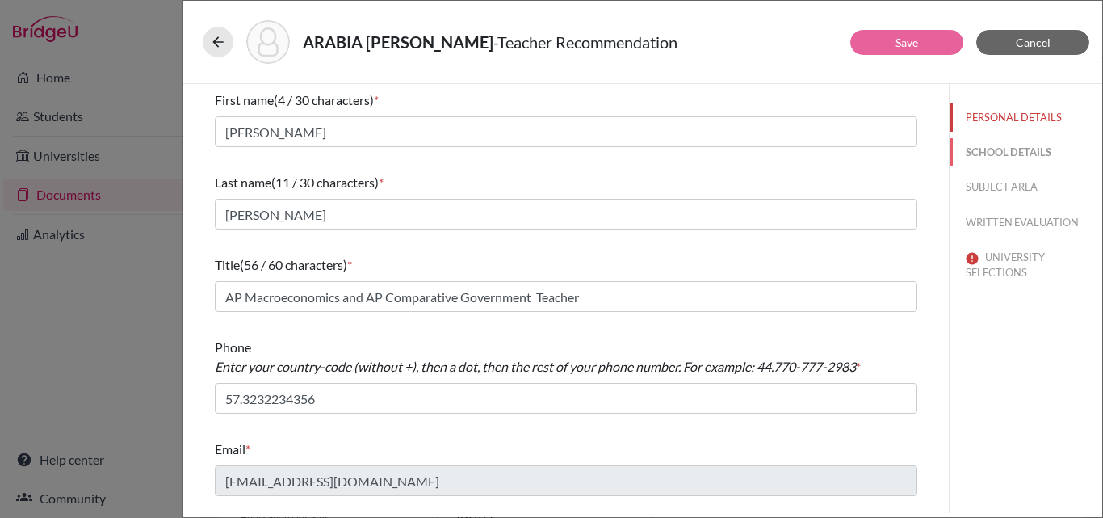
click at [990, 158] on button "SCHOOL DETAILS" at bounding box center [1026, 152] width 153 height 28
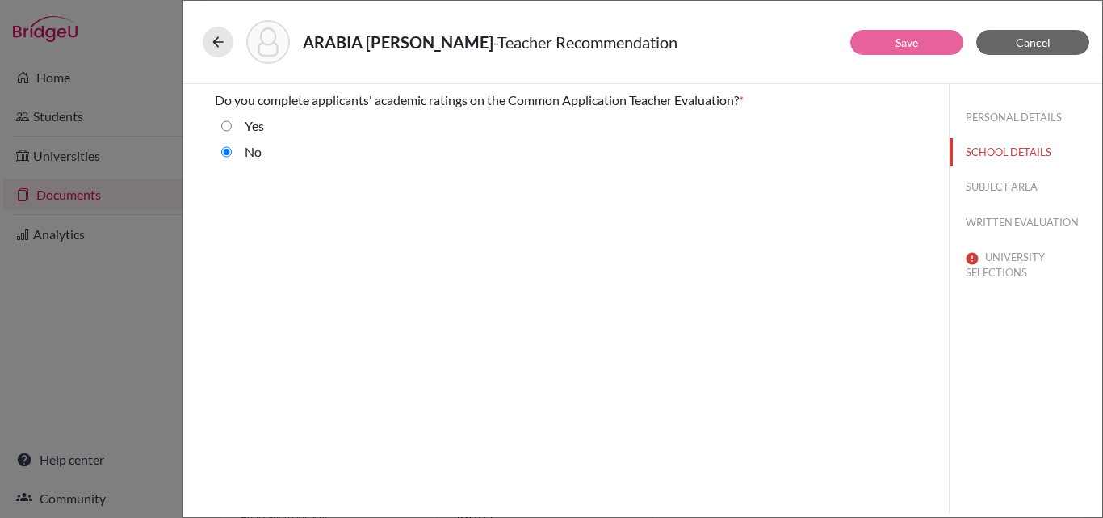
click at [228, 124] on input "Yes" at bounding box center [226, 125] width 11 height 19
radio input "true"
click at [1007, 181] on button "SUBJECT AREA" at bounding box center [1026, 187] width 153 height 28
select select "4"
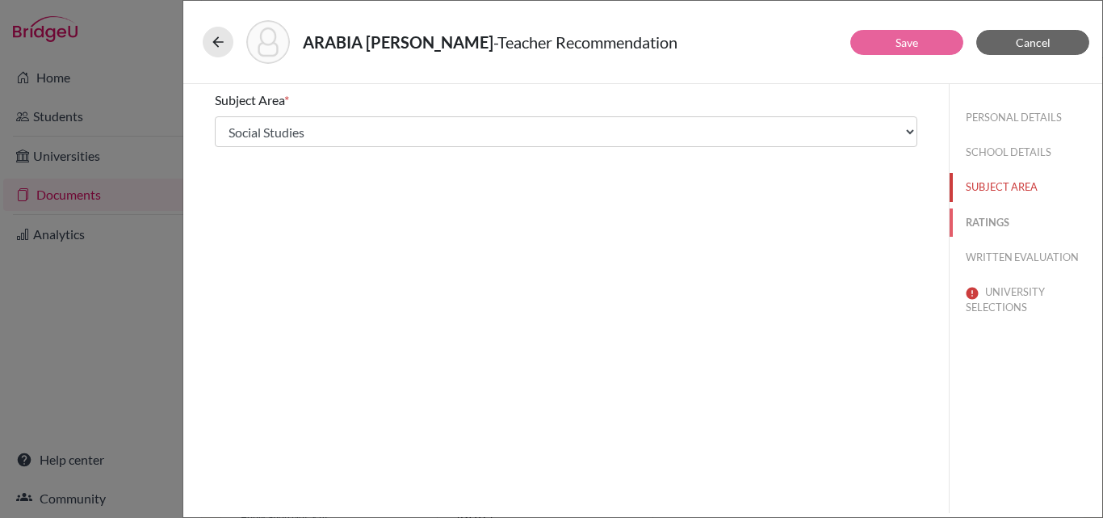
click at [990, 218] on button "RATINGS" at bounding box center [1026, 222] width 153 height 28
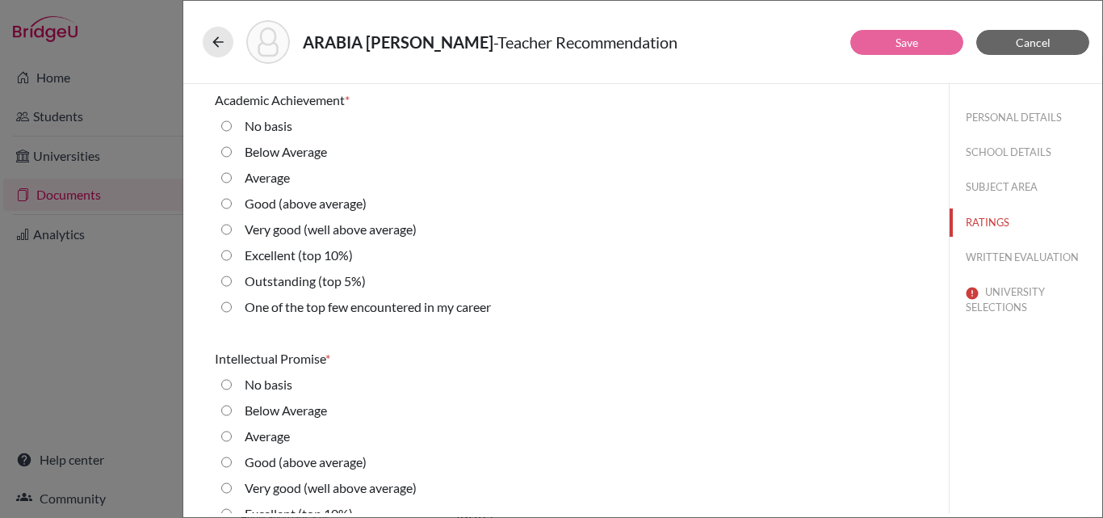
click at [228, 254] on 10\%\) "Excellent (top 10%)" at bounding box center [226, 255] width 11 height 19
radio 10\%\) "true"
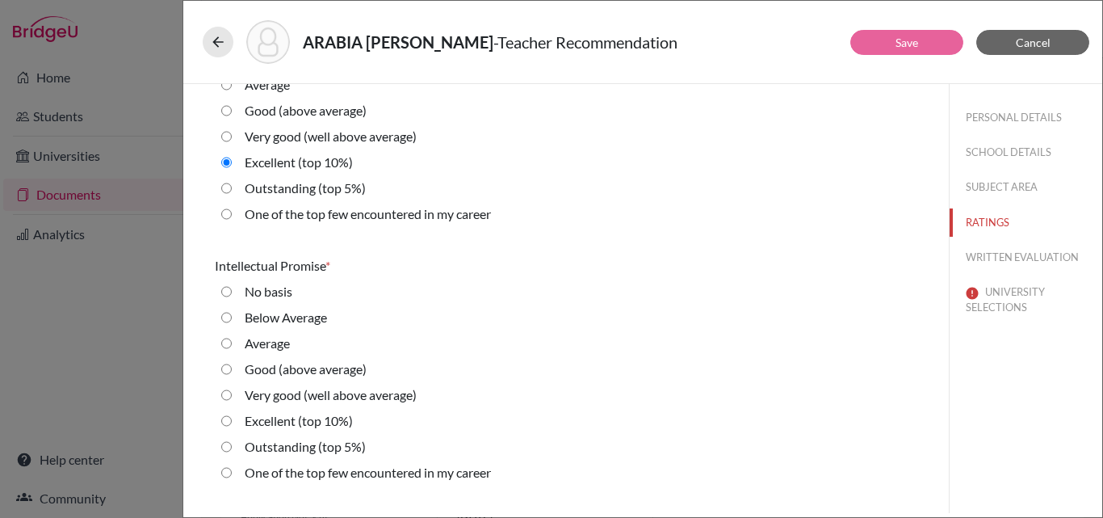
scroll to position [183, 0]
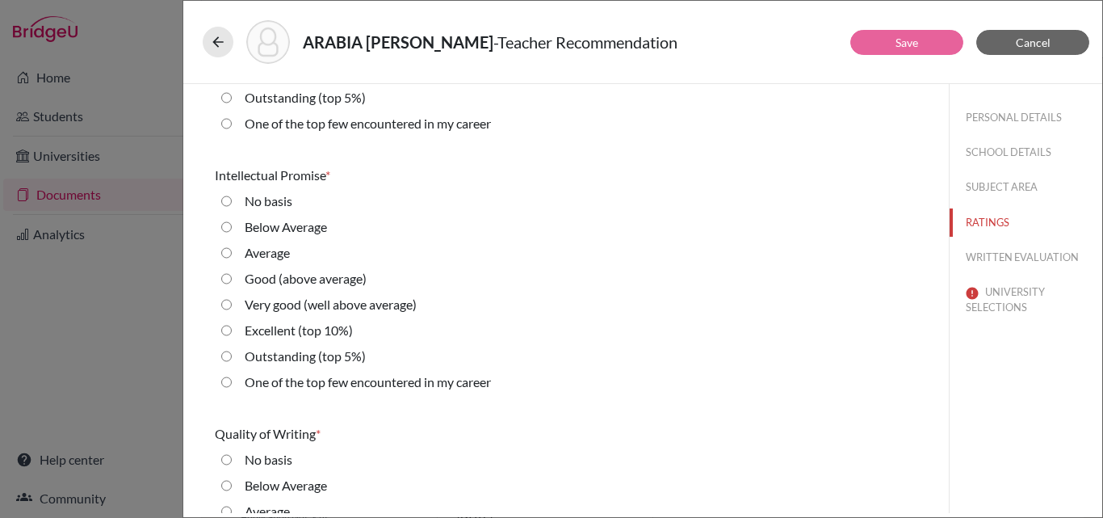
click at [226, 354] on 5\%\) "Outstanding (top 5%)" at bounding box center [226, 356] width 11 height 19
radio 5\%\) "true"
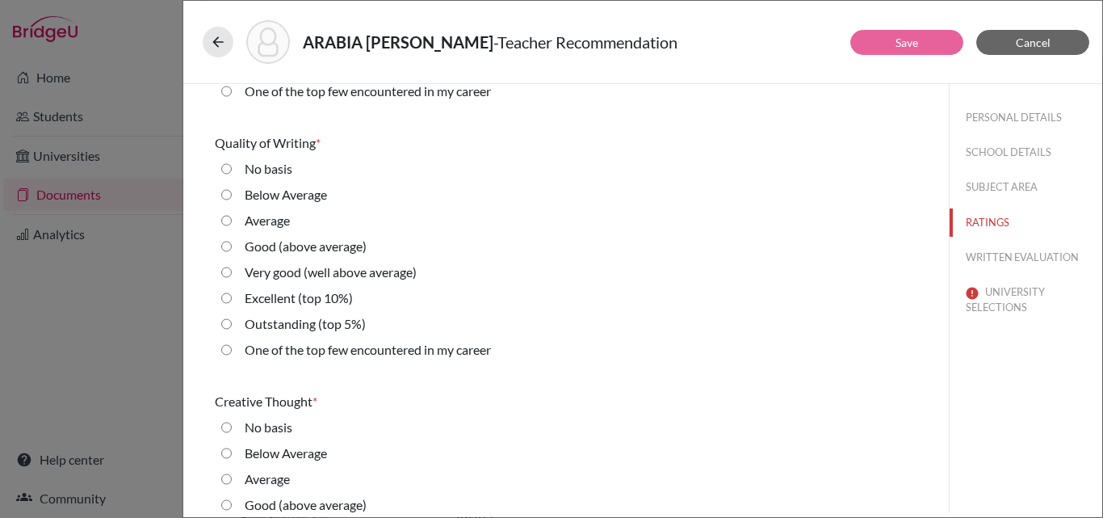
scroll to position [475, 0]
click at [226, 296] on 10\%\) "Excellent (top 10%)" at bounding box center [226, 297] width 11 height 19
radio 10\%\) "true"
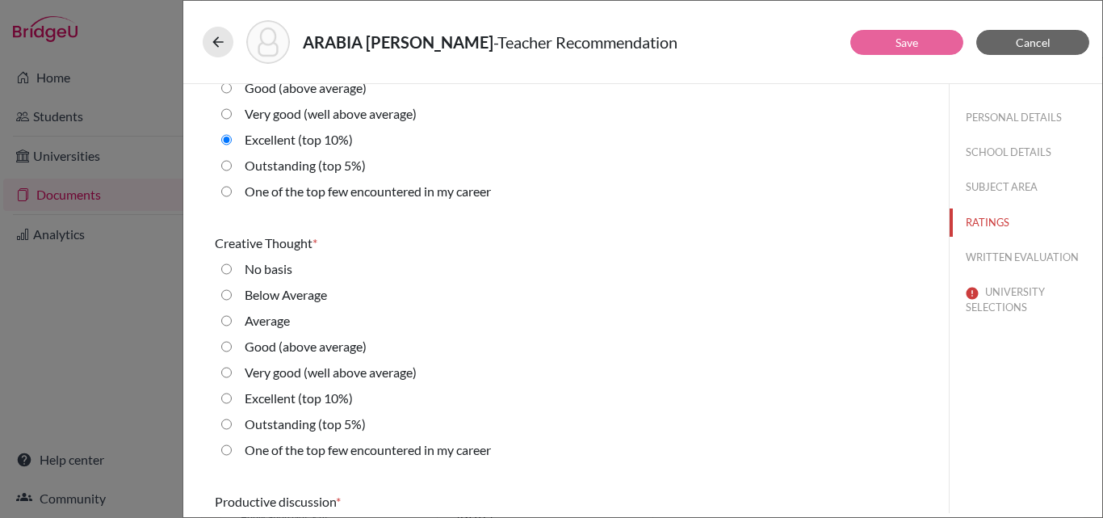
scroll to position [634, 0]
click at [227, 394] on 10\%\) "Excellent (top 10%)" at bounding box center [226, 396] width 11 height 19
radio 10\%\) "true"
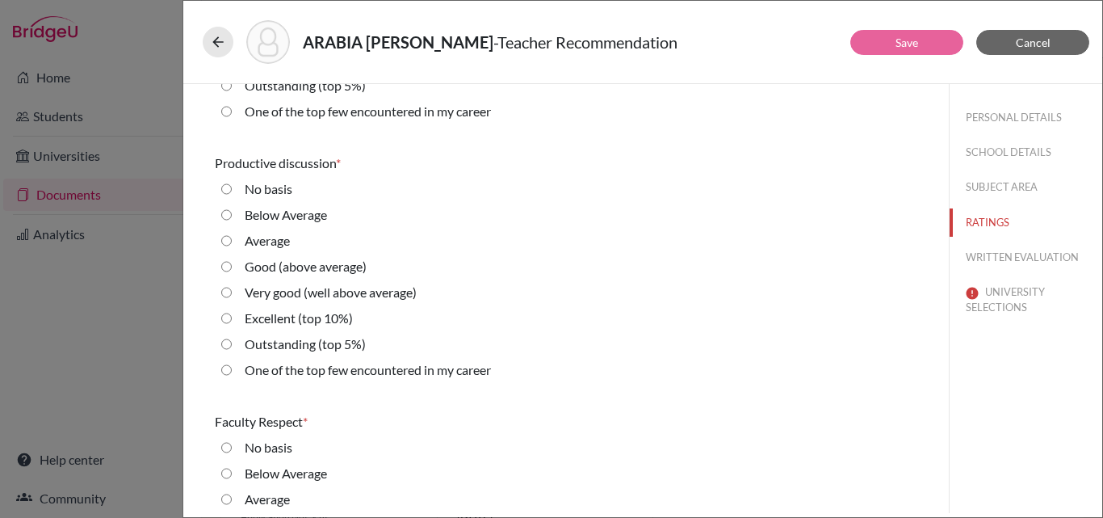
scroll to position [1036, 0]
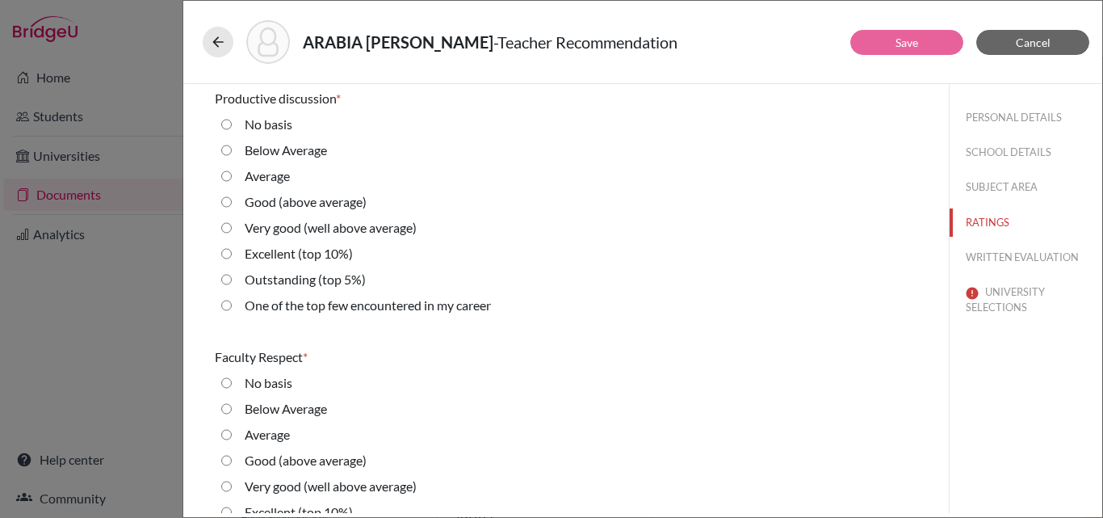
click at [225, 273] on 5\%\) "Outstanding (top 5%)" at bounding box center [226, 279] width 11 height 19
radio 5\%\) "true"
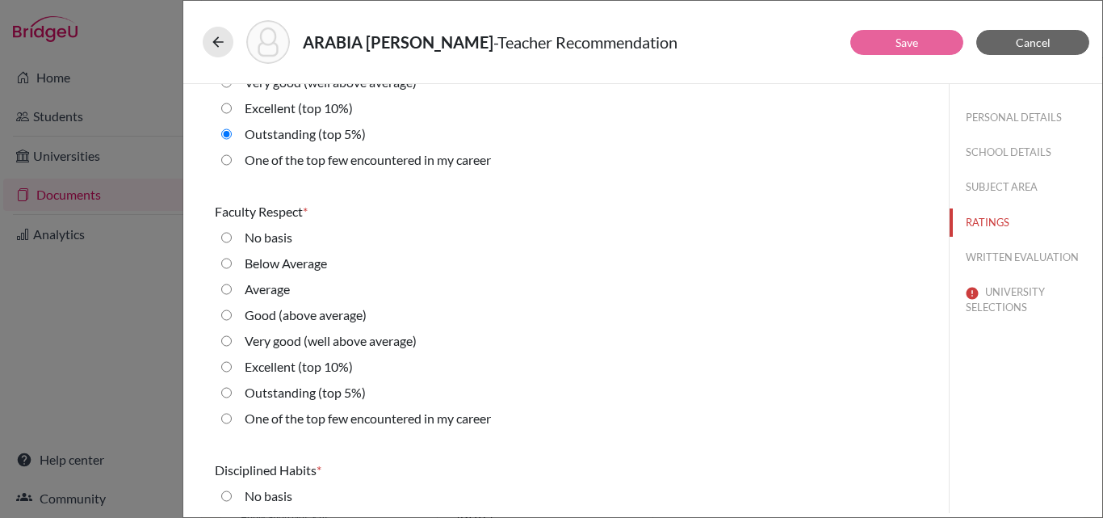
scroll to position [1229, 0]
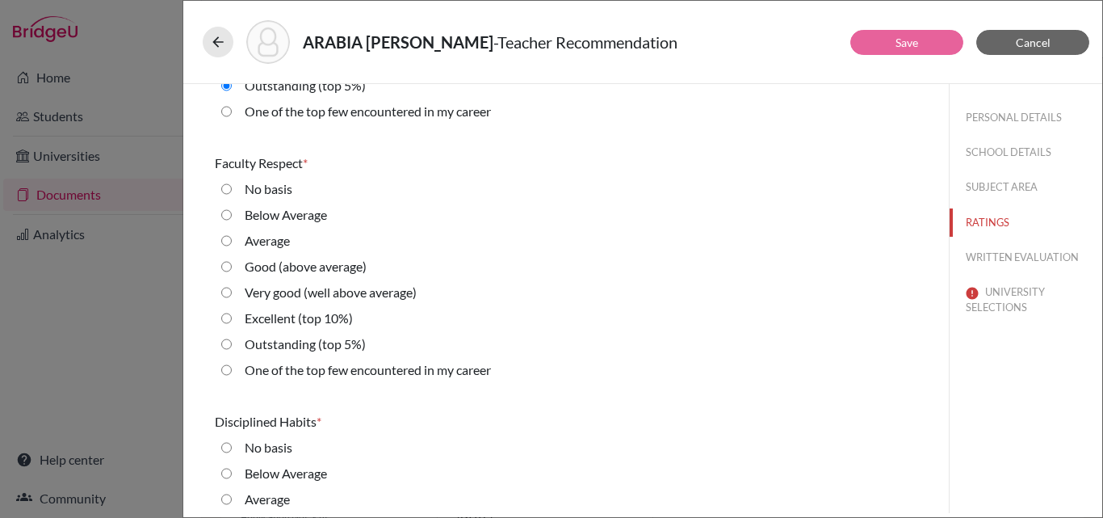
click at [225, 369] on career "One of the top few encountered in my career" at bounding box center [226, 369] width 11 height 19
radio career "true"
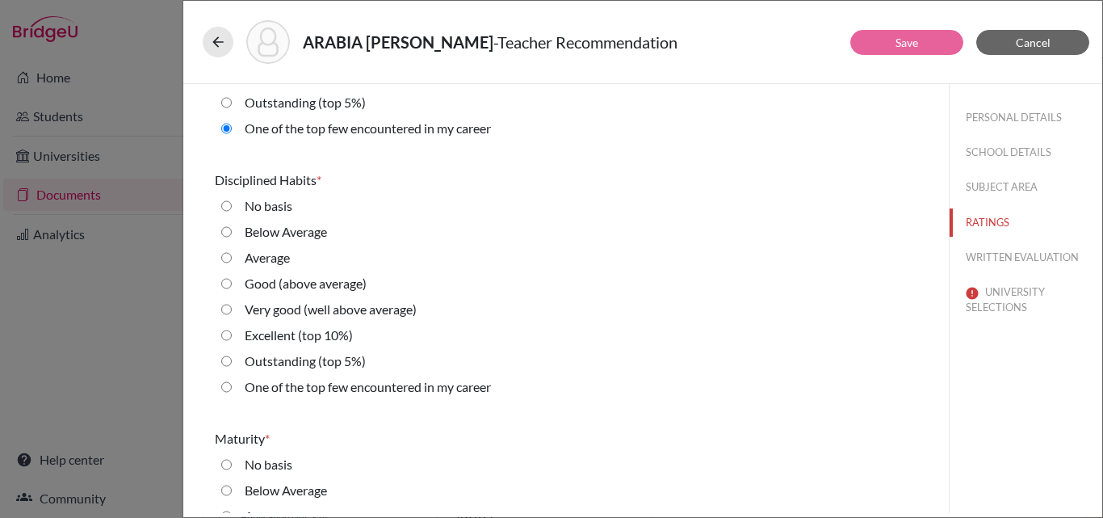
scroll to position [1472, 0]
click at [228, 357] on 5\%\) "Outstanding (top 5%)" at bounding box center [226, 360] width 11 height 19
radio 5\%\) "true"
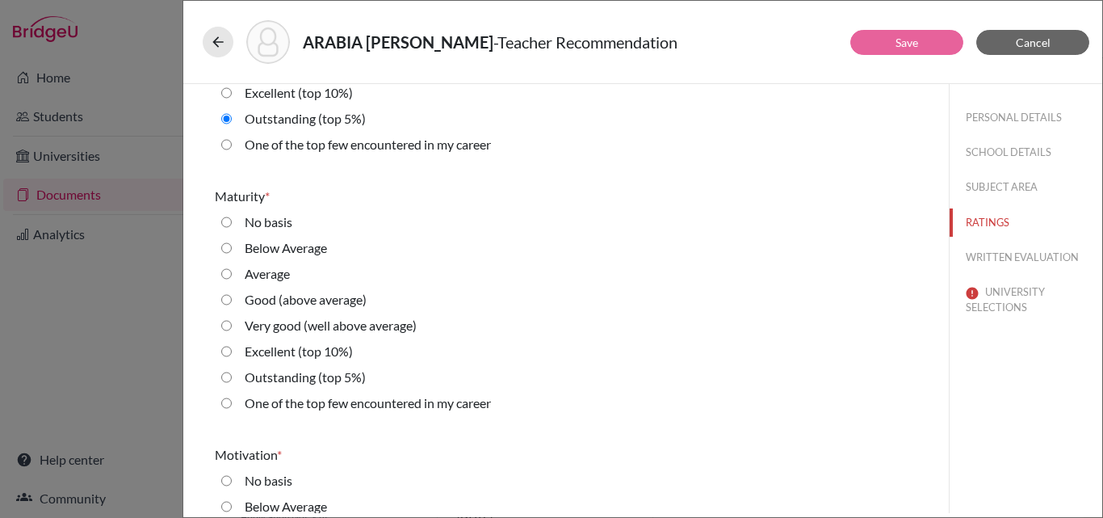
scroll to position [1714, 0]
click at [226, 349] on 10\%\) "Excellent (top 10%)" at bounding box center [226, 350] width 11 height 19
radio 10\%\) "true"
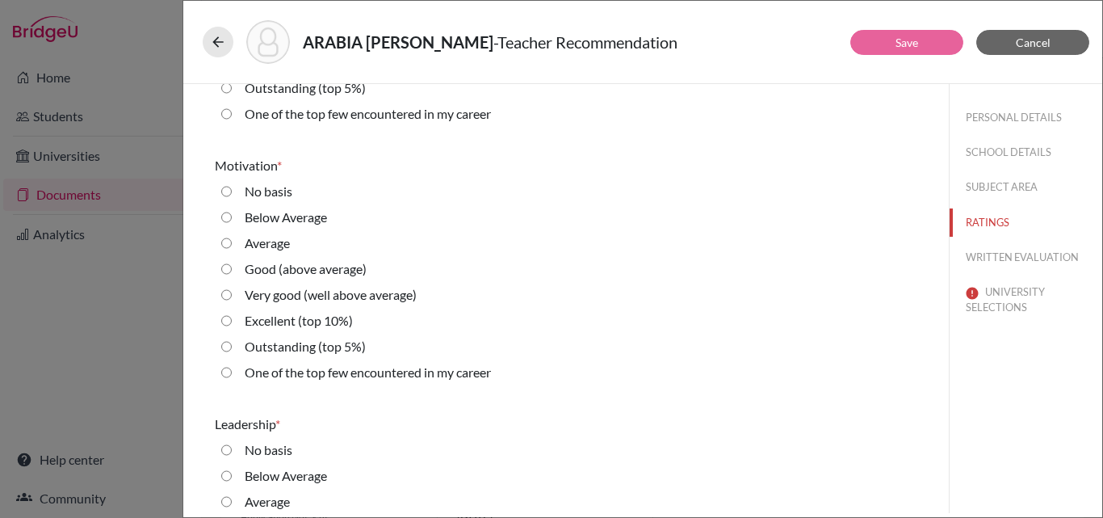
scroll to position [2053, 0]
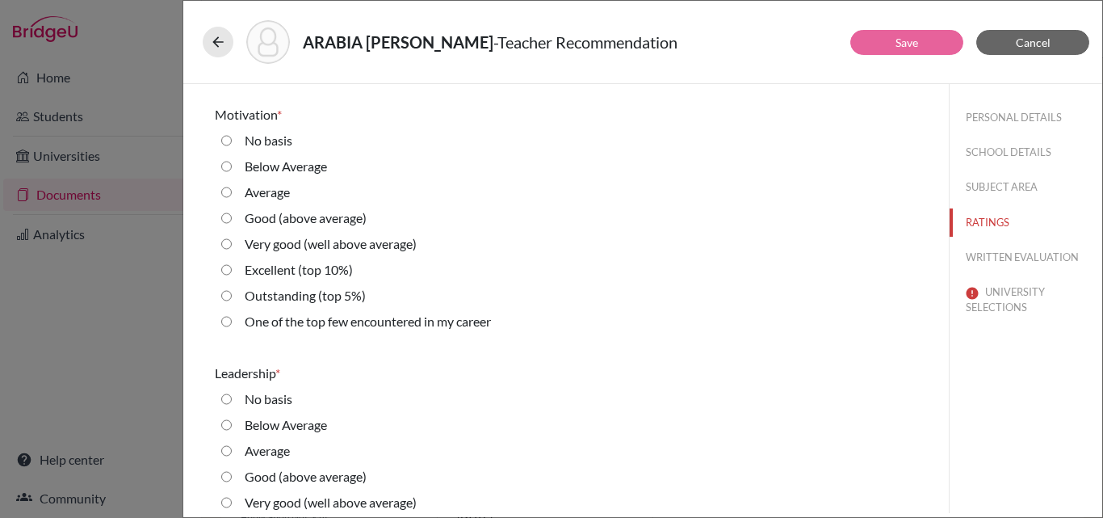
click at [225, 270] on 10\%\) "Excellent (top 10%)" at bounding box center [226, 269] width 11 height 19
radio 10\%\) "true"
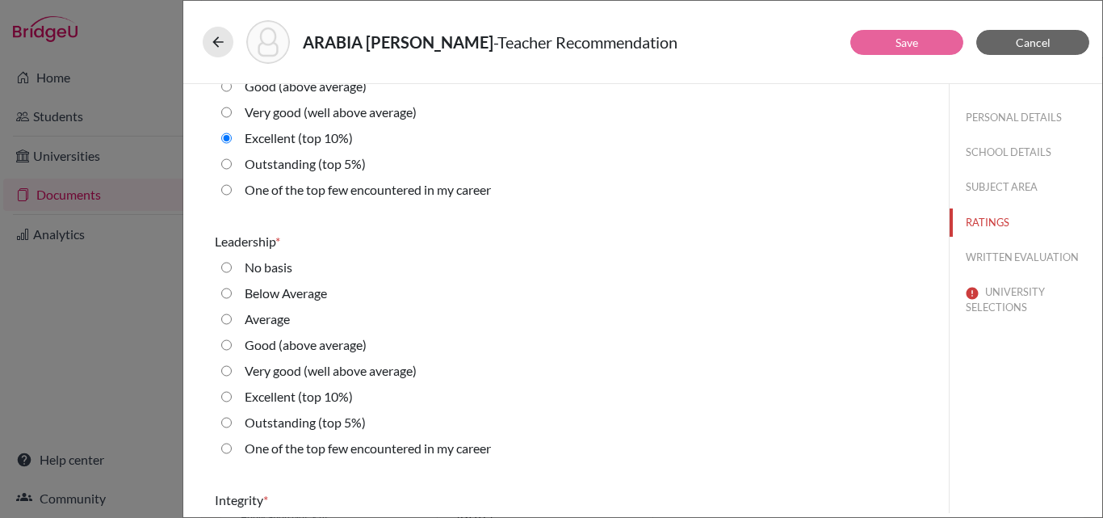
scroll to position [2187, 0]
click at [227, 393] on 10\%\) "Excellent (top 10%)" at bounding box center [226, 394] width 11 height 19
radio 10\%\) "true"
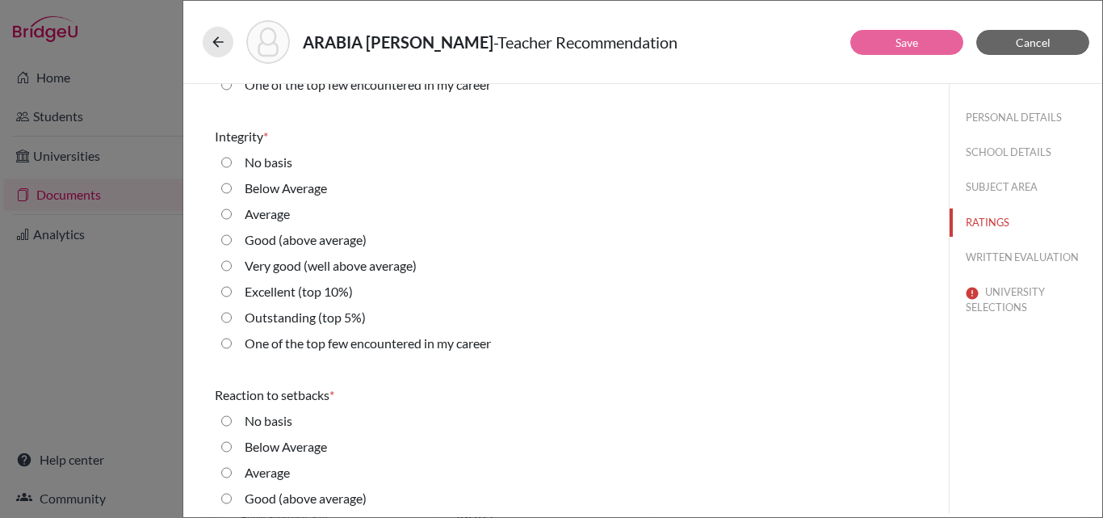
scroll to position [2554, 0]
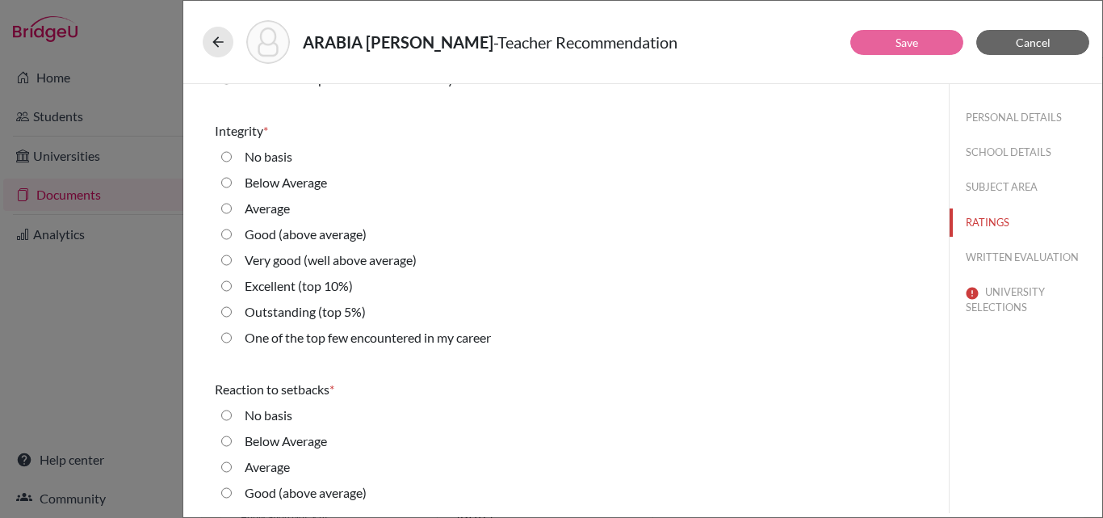
click at [224, 310] on 5\%\) "Outstanding (top 5%)" at bounding box center [226, 311] width 11 height 19
radio 5\%\) "true"
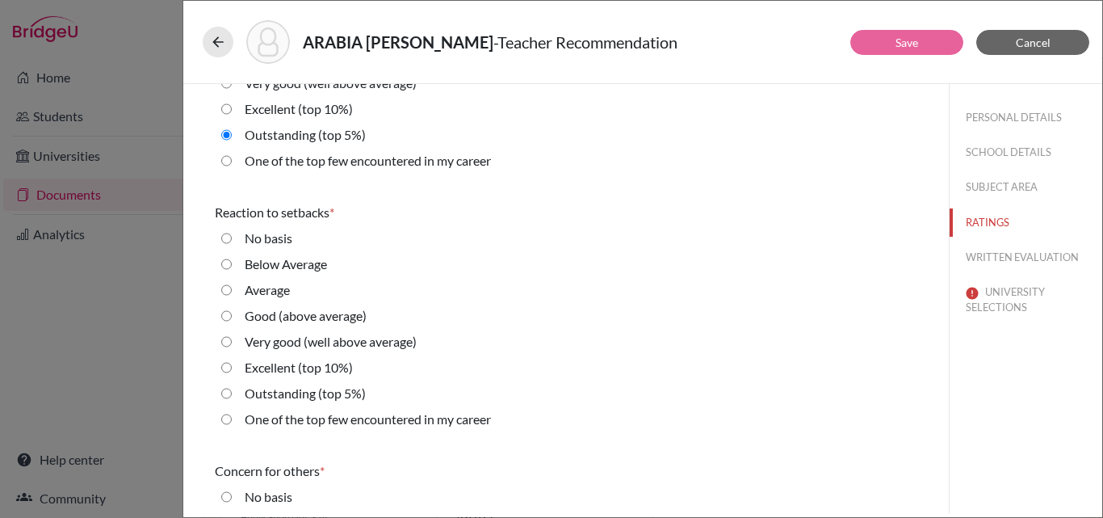
scroll to position [2800, 0]
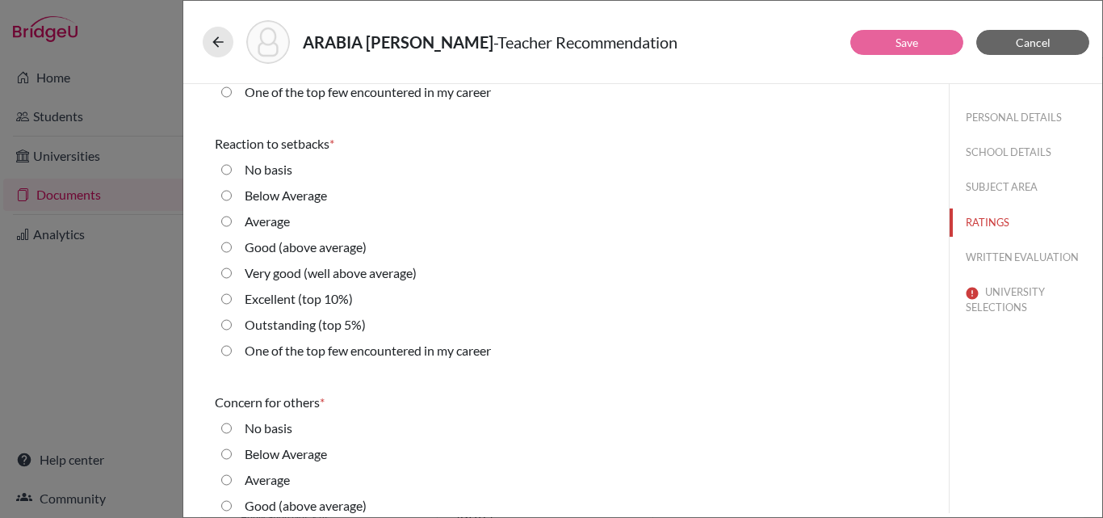
click at [229, 300] on 10\%\) "Excellent (top 10%)" at bounding box center [226, 298] width 11 height 19
radio 10\%\) "true"
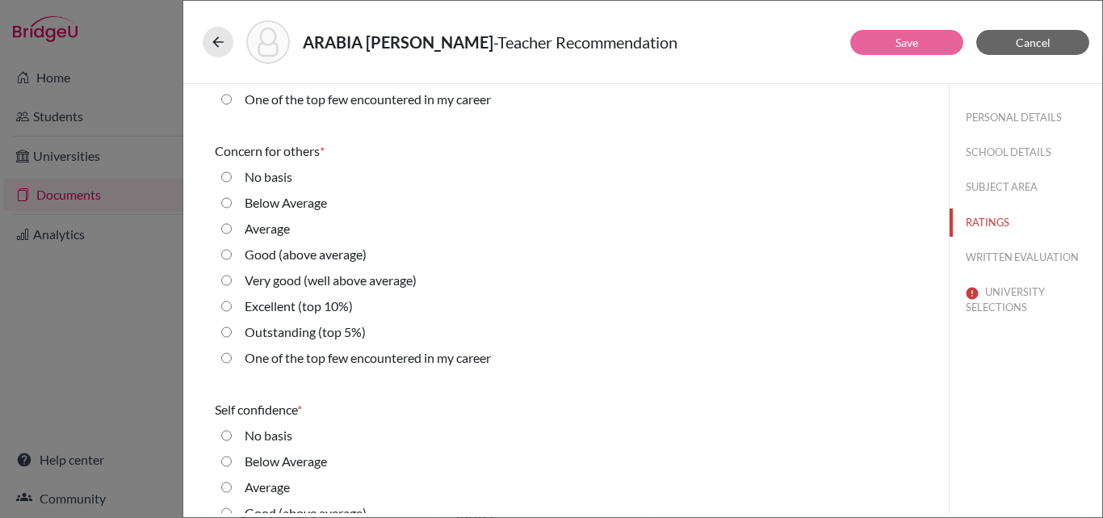
scroll to position [3052, 0]
click at [228, 304] on 10\%\) "Excellent (top 10%)" at bounding box center [226, 305] width 11 height 19
radio 10\%\) "true"
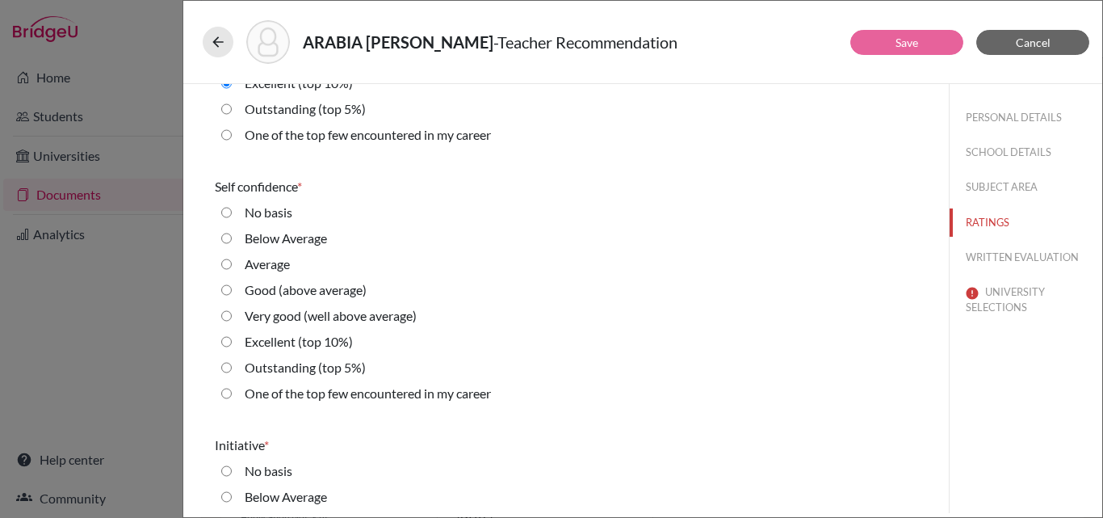
scroll to position [3276, 0]
click at [227, 364] on 5\%\) "Outstanding (top 5%)" at bounding box center [226, 365] width 11 height 19
radio 5\%\) "true"
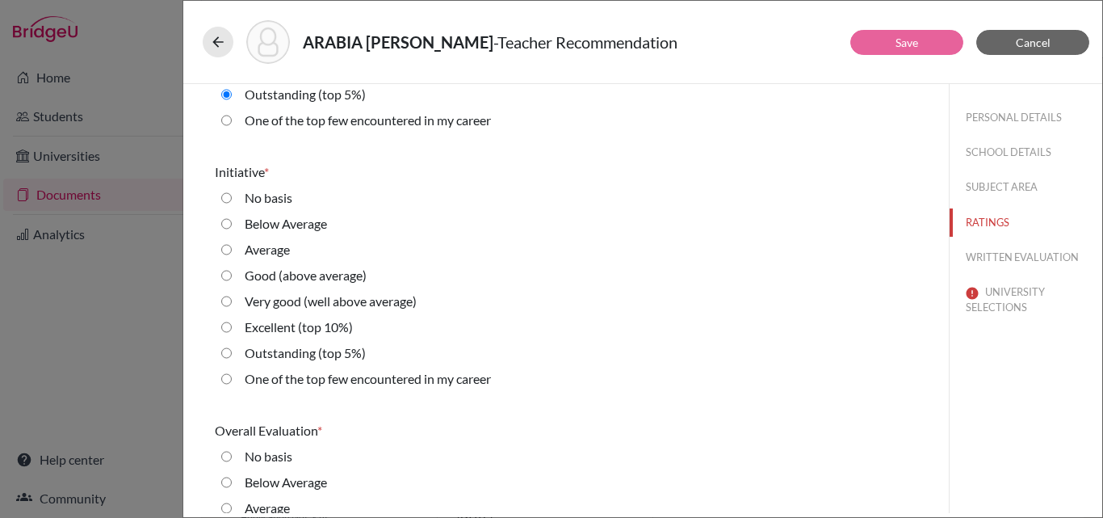
scroll to position [3548, 0]
click at [228, 325] on 10\%\) "Excellent (top 10%)" at bounding box center [226, 326] width 11 height 19
radio 10\%\) "true"
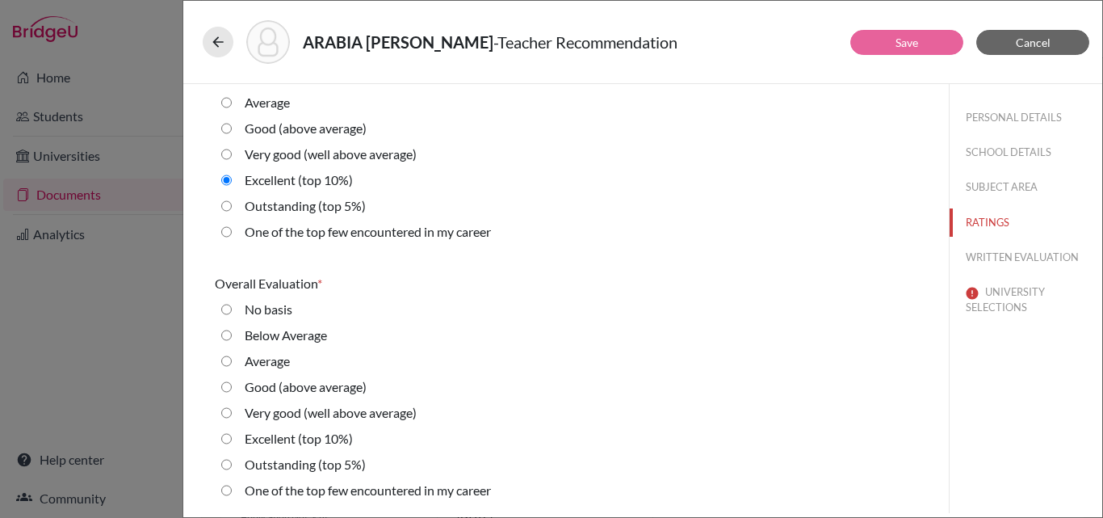
click at [224, 433] on 10\%\) "Excellent (top 10%)" at bounding box center [226, 438] width 11 height 19
radio 10\%\) "true"
click at [981, 257] on button "WRITTEN EVALUATION" at bounding box center [1026, 257] width 153 height 28
radio input "true"
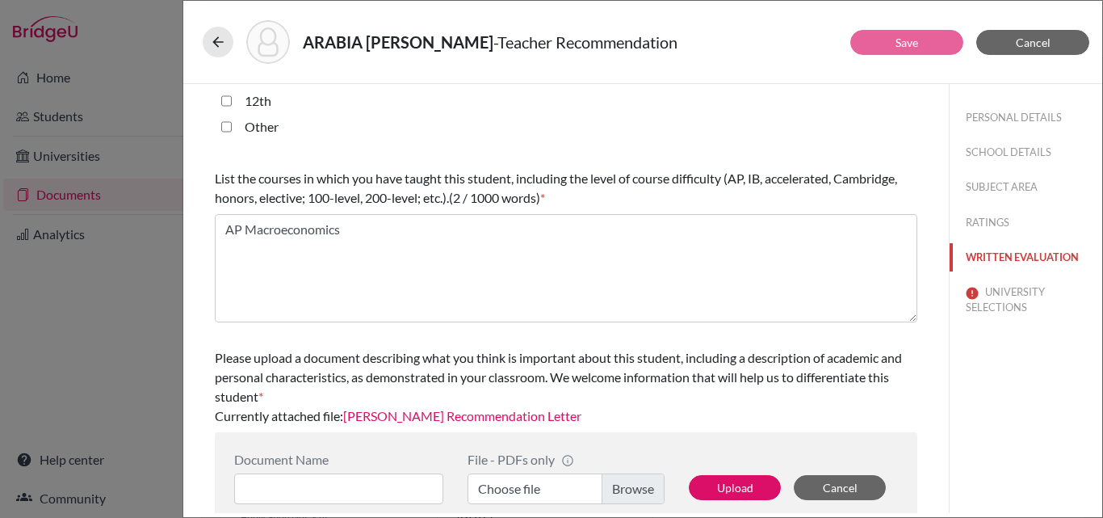
scroll to position [504, 0]
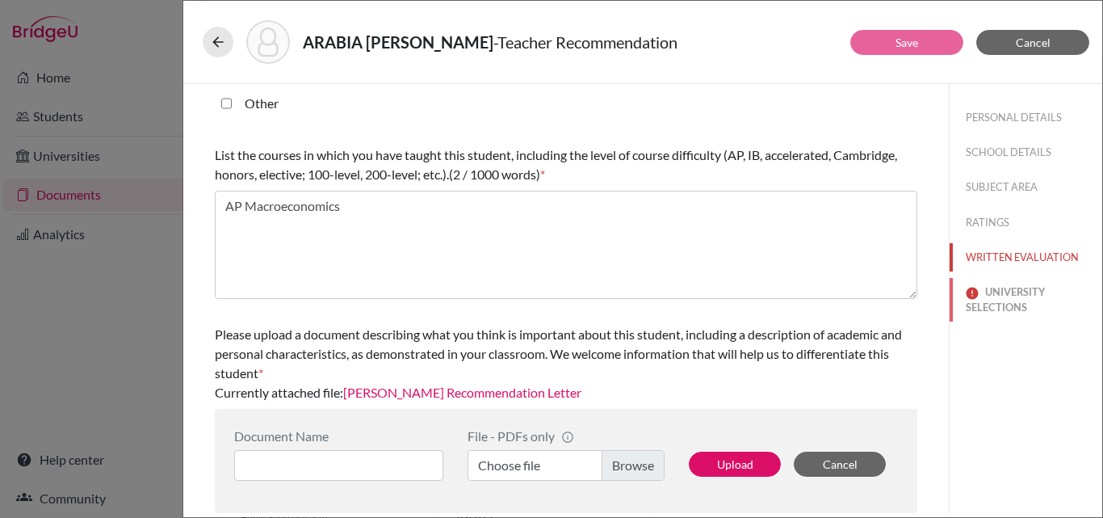
click at [1002, 295] on button "UNIVERSITY SELECTIONS" at bounding box center [1026, 300] width 153 height 44
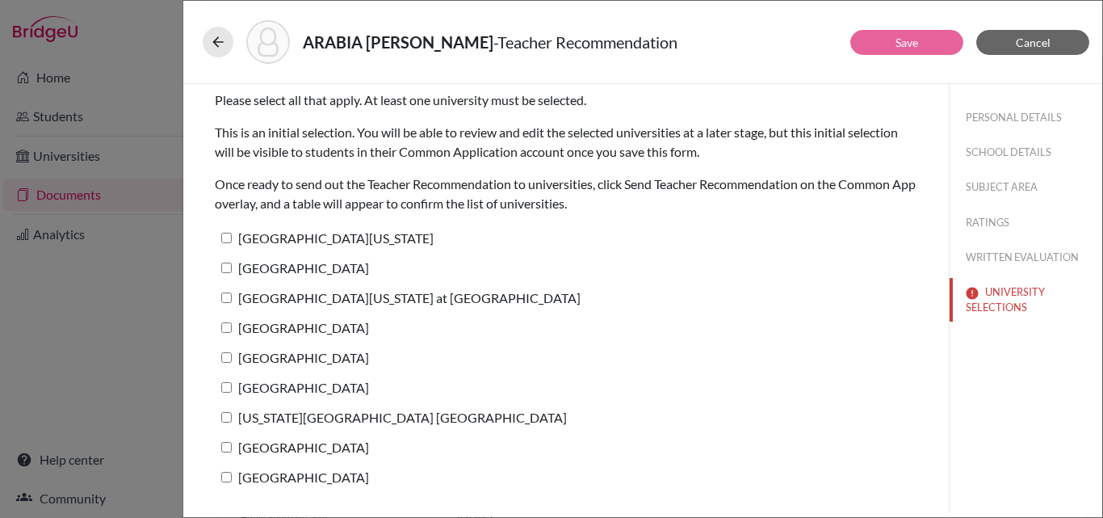
click at [225, 237] on input "[GEOGRAPHIC_DATA][US_STATE]" at bounding box center [226, 238] width 11 height 11
checkbox input "true"
click at [906, 42] on link "Save" at bounding box center [907, 43] width 23 height 14
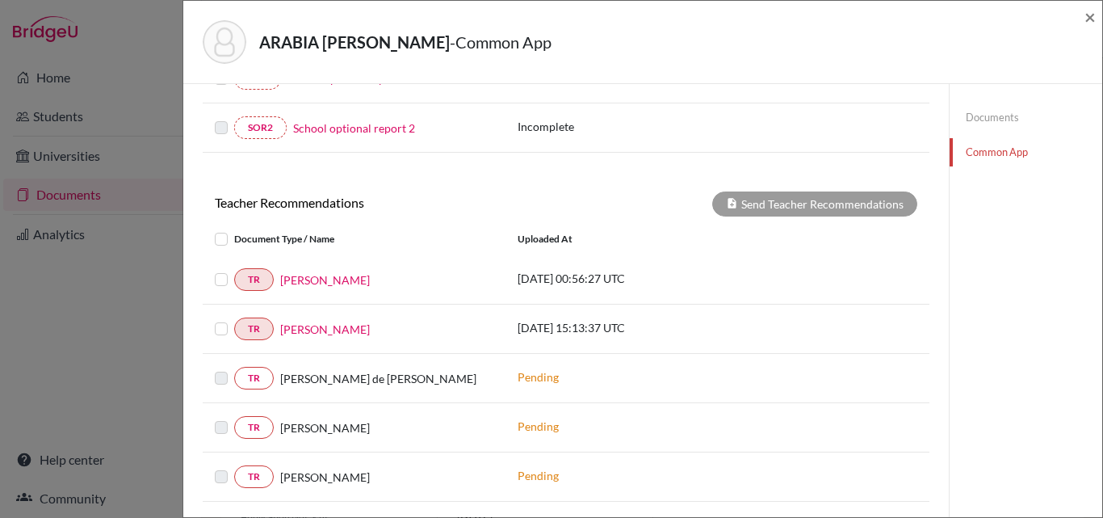
scroll to position [537, 0]
click at [234, 269] on label at bounding box center [234, 269] width 0 height 0
click at [0, 0] on input "checkbox" at bounding box center [0, 0] width 0 height 0
click at [234, 318] on label at bounding box center [234, 318] width 0 height 0
click at [0, 0] on input "checkbox" at bounding box center [0, 0] width 0 height 0
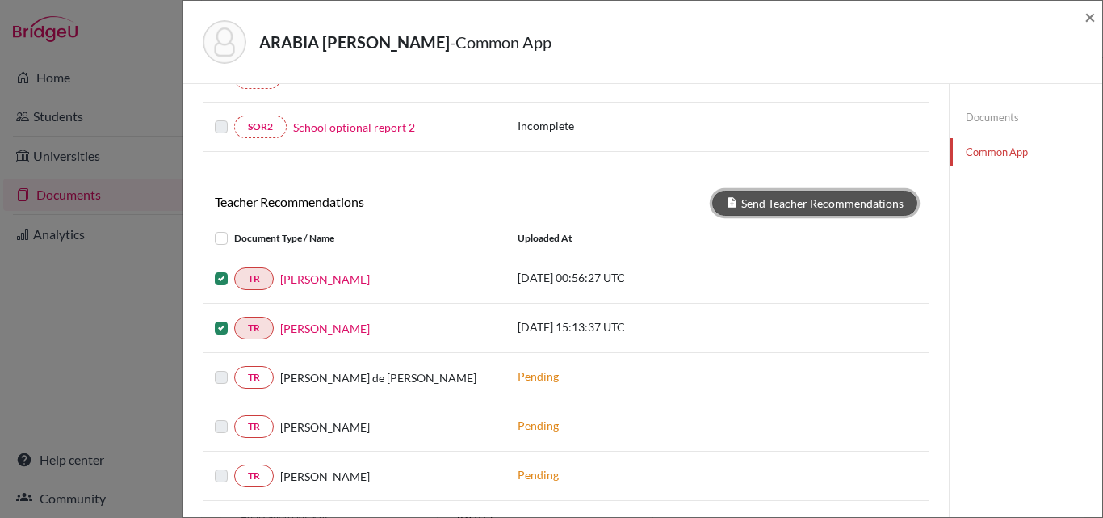
click at [792, 195] on button "Send Teacher Recommendations" at bounding box center [814, 203] width 205 height 25
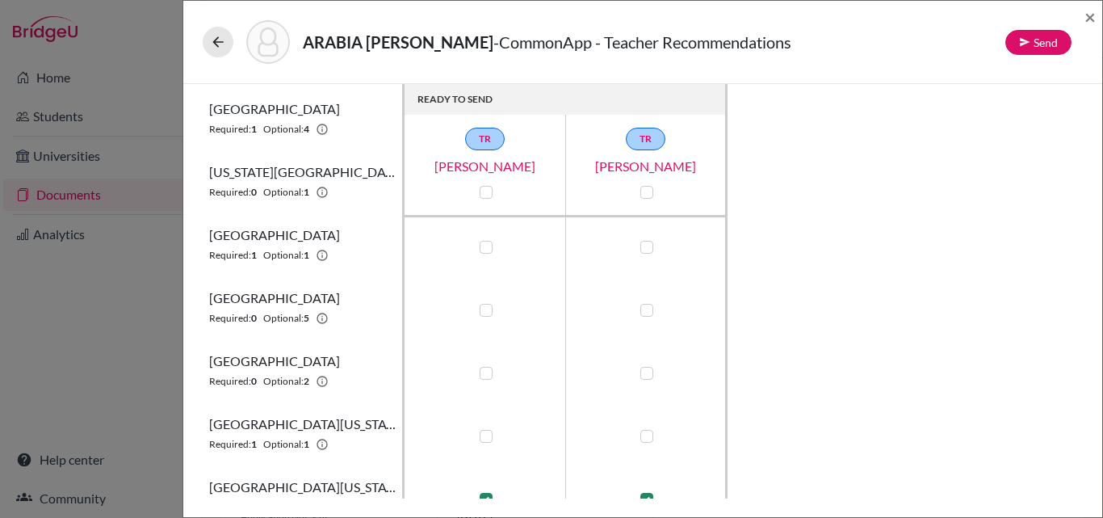
scroll to position [256, 0]
click at [489, 312] on label at bounding box center [486, 311] width 13 height 13
click at [489, 312] on input "checkbox" at bounding box center [482, 309] width 13 height 16
checkbox input "true"
click at [649, 314] on label at bounding box center [647, 311] width 13 height 13
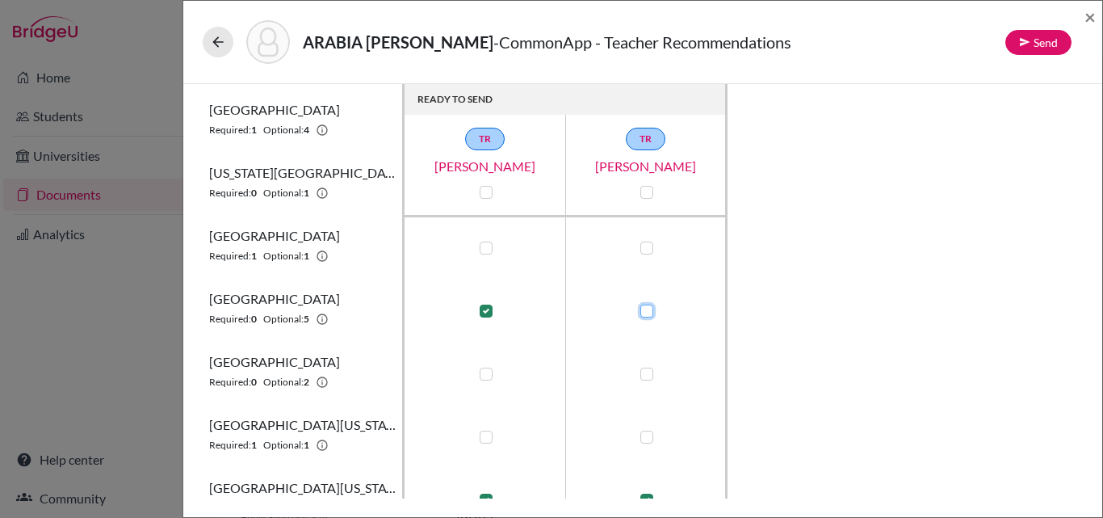
click at [649, 314] on input "checkbox" at bounding box center [643, 309] width 13 height 16
checkbox input "true"
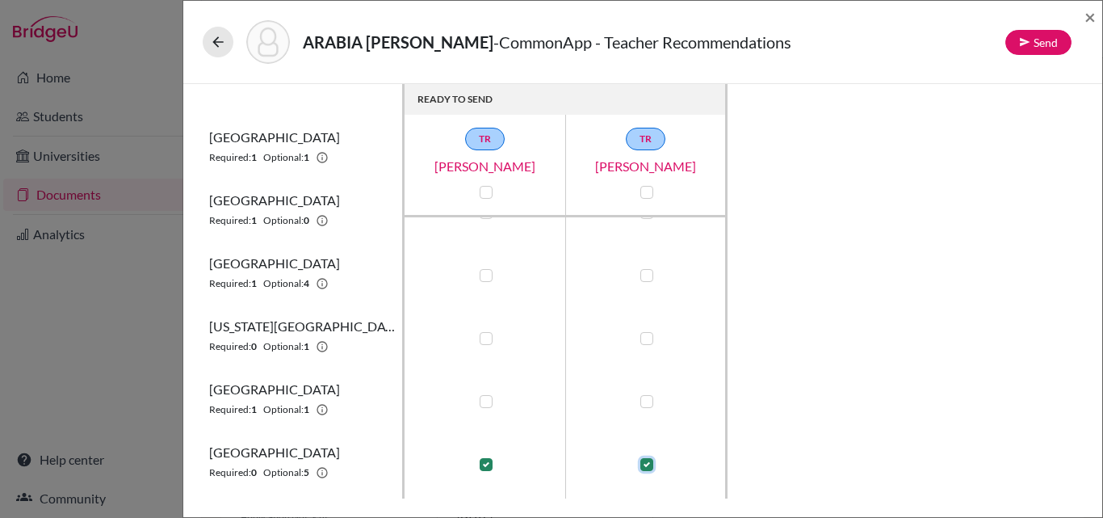
scroll to position [63, 0]
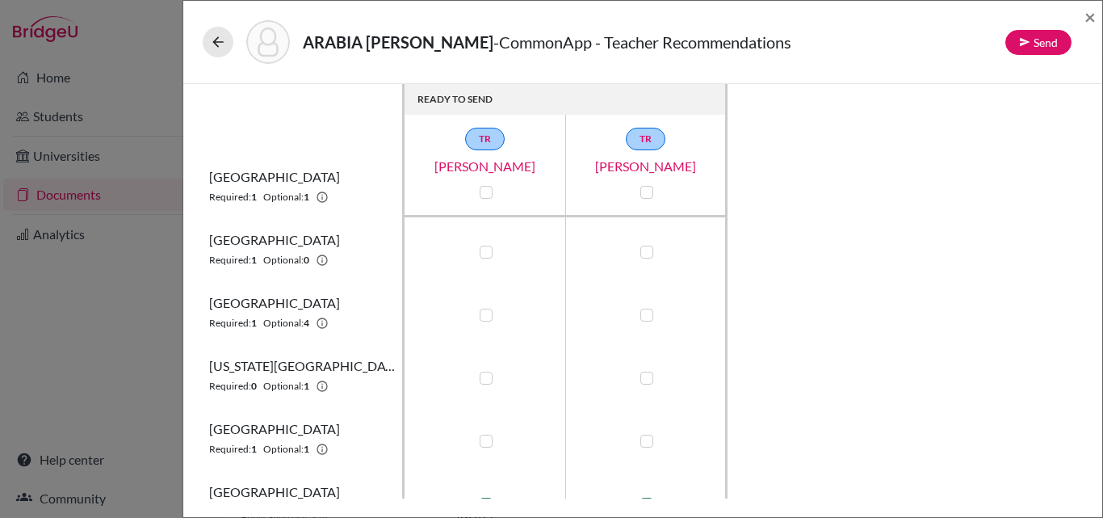
click at [489, 319] on label at bounding box center [486, 315] width 13 height 13
click at [489, 319] on input "checkbox" at bounding box center [482, 313] width 13 height 16
checkbox input "true"
click at [649, 317] on label at bounding box center [647, 315] width 13 height 13
click at [649, 317] on input "checkbox" at bounding box center [643, 313] width 13 height 16
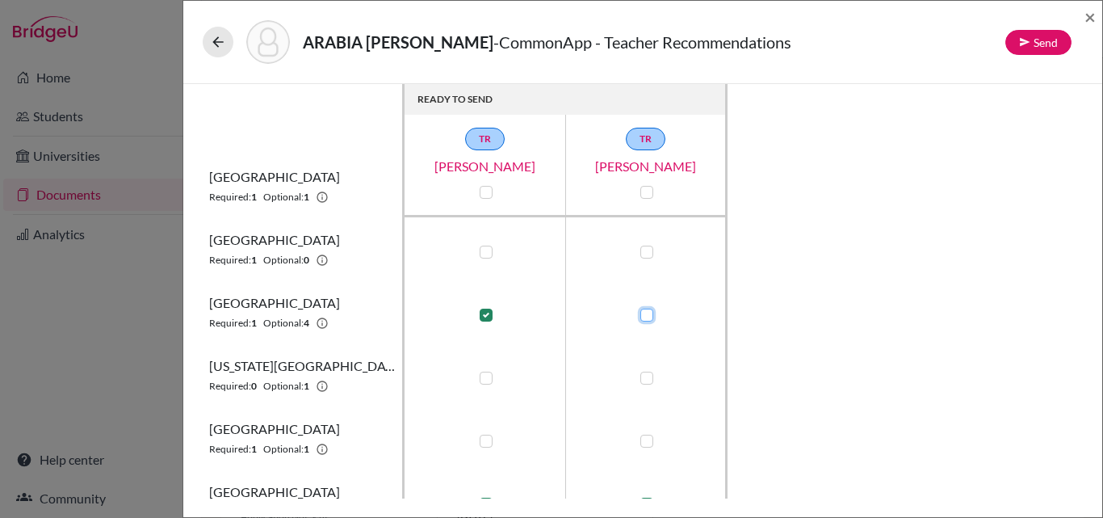
checkbox input "true"
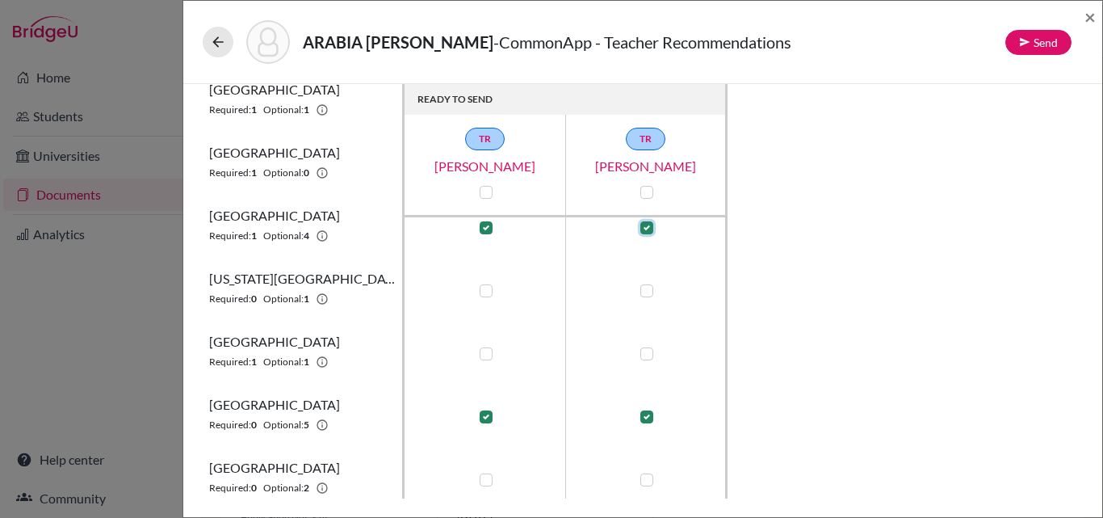
scroll to position [0, 0]
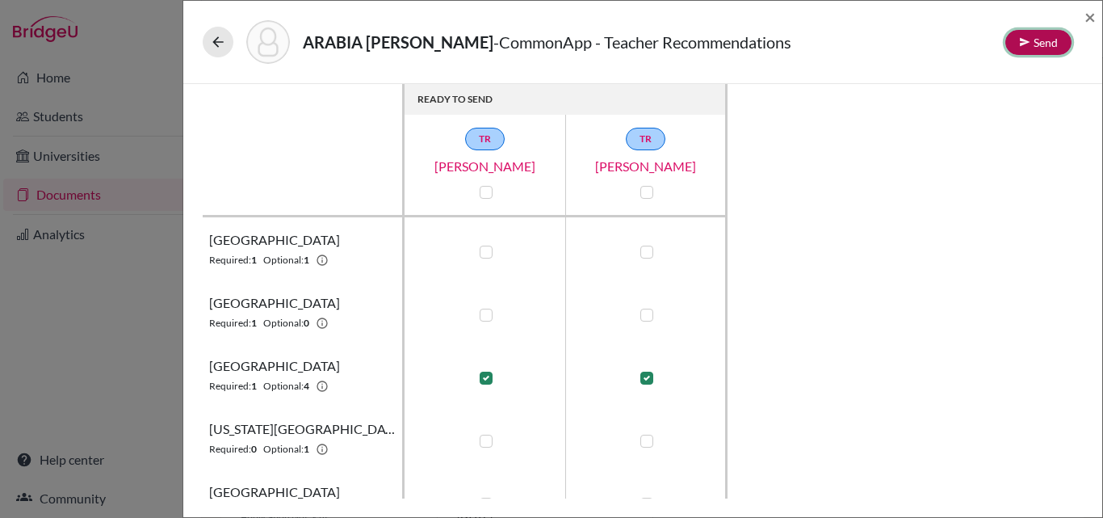
click at [1037, 44] on button "Send" at bounding box center [1039, 42] width 66 height 25
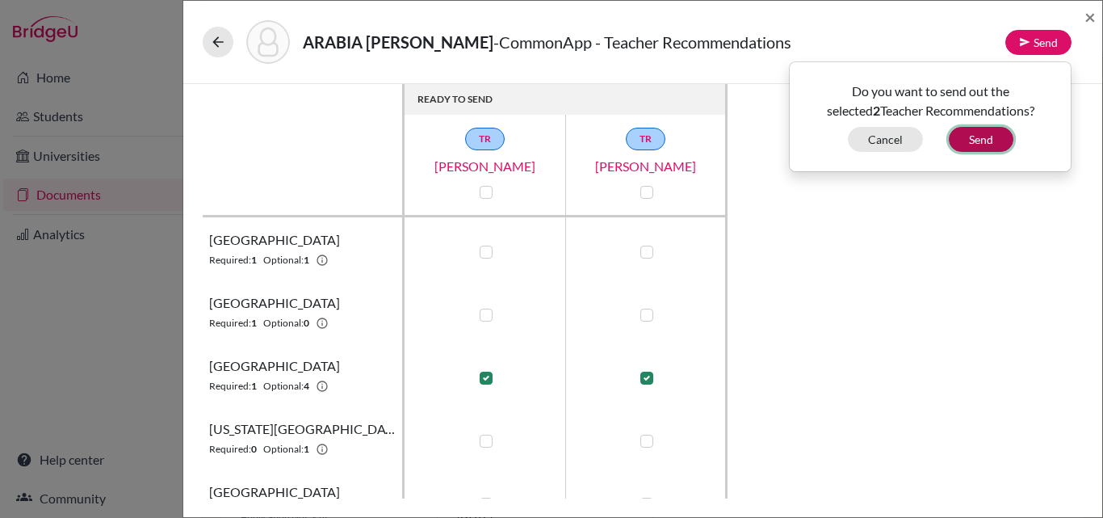
click at [986, 144] on button "Send" at bounding box center [981, 139] width 65 height 25
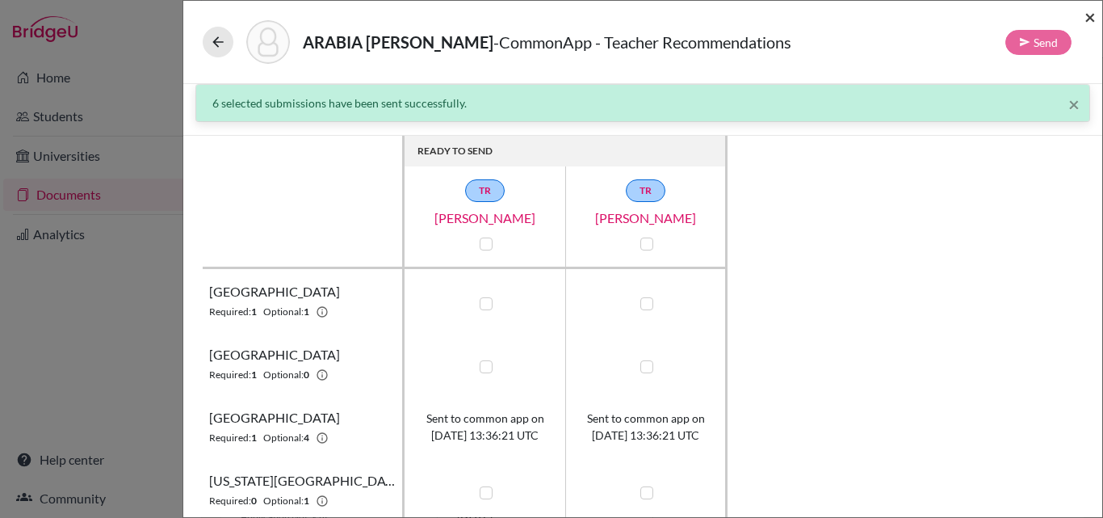
click at [1088, 19] on span "×" at bounding box center [1090, 16] width 11 height 23
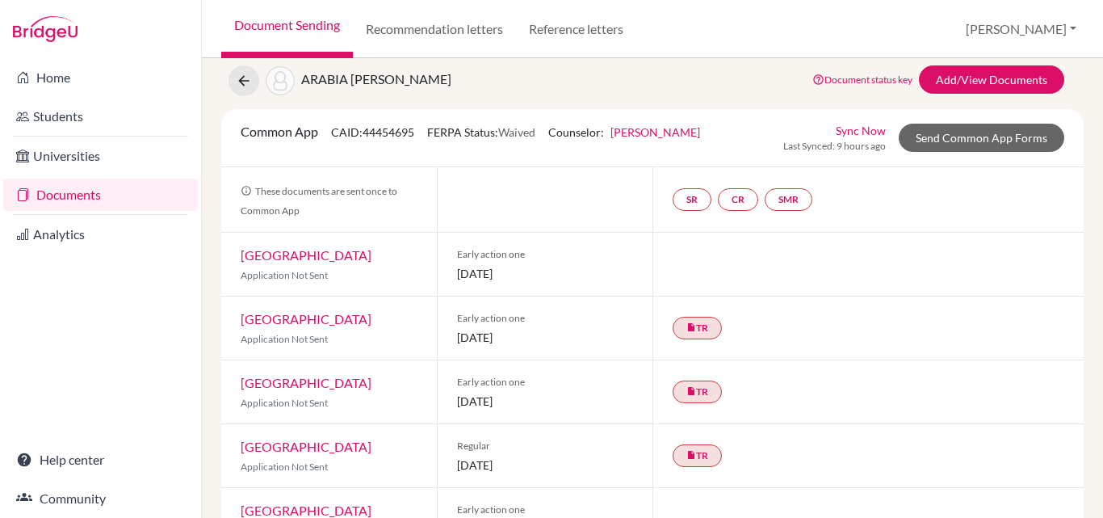
scroll to position [48, 0]
click at [696, 340] on link "insert_drive_file TR" at bounding box center [697, 328] width 49 height 23
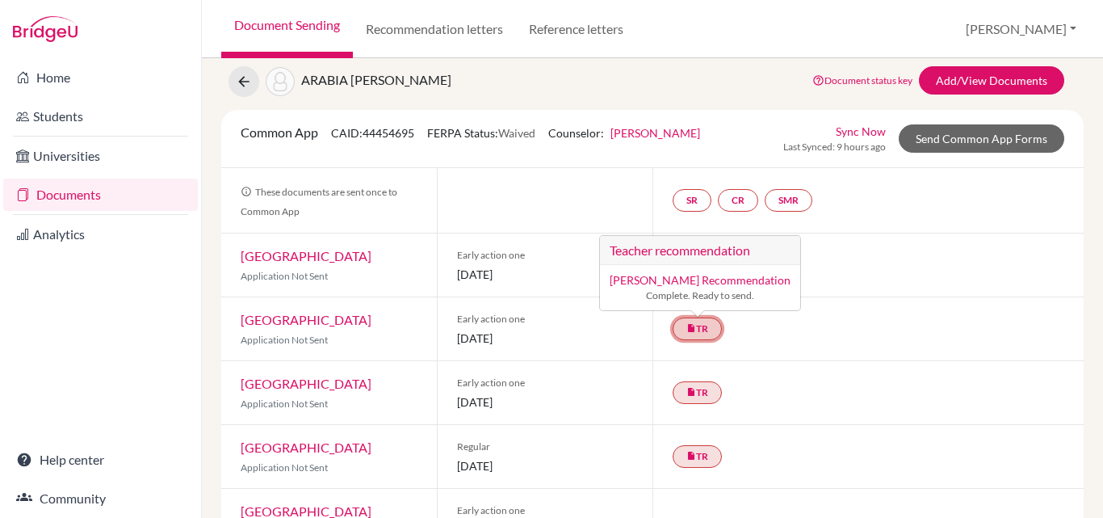
click at [696, 340] on link "insert_drive_file TR Teacher recommendation [PERSON_NAME] Recommendation Comple…" at bounding box center [697, 328] width 49 height 23
click at [791, 360] on div "insert_drive_file TR Teacher recommendation [PERSON_NAME] Recommendation Comple…" at bounding box center [868, 328] width 431 height 63
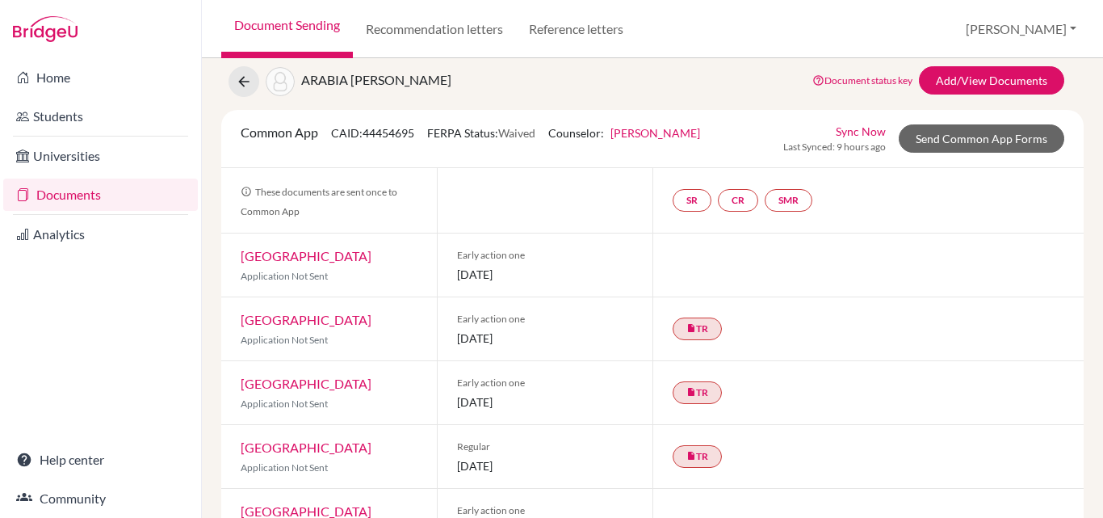
scroll to position [69, 0]
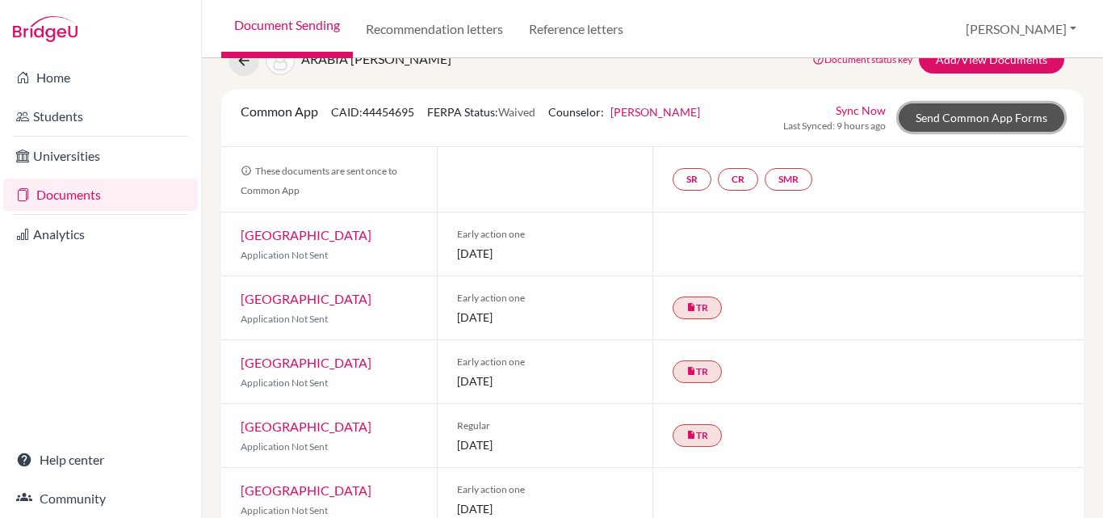
click at [969, 122] on link "Send Common App Forms" at bounding box center [982, 117] width 166 height 28
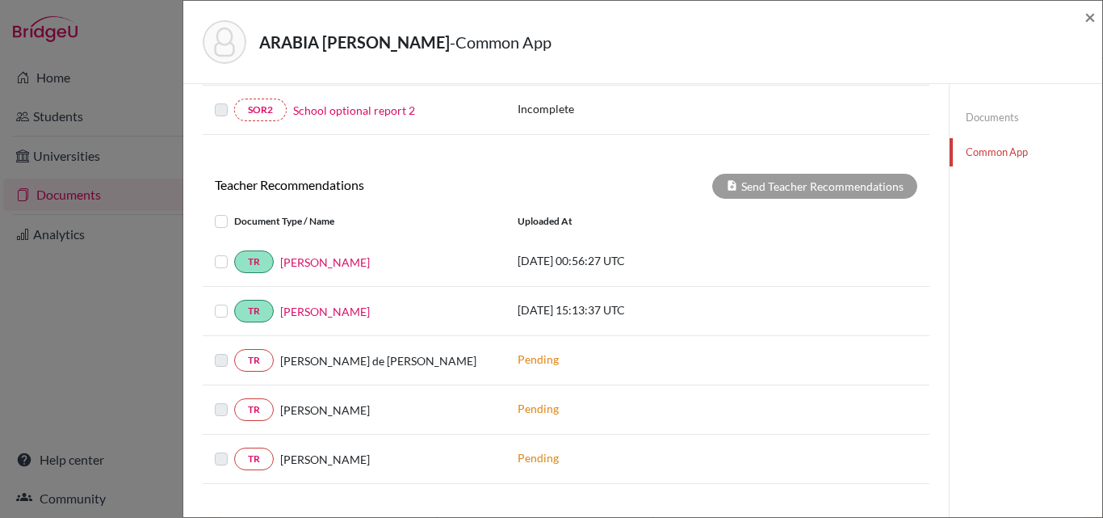
scroll to position [555, 0]
click at [234, 251] on label at bounding box center [234, 251] width 0 height 0
click at [0, 0] on input "checkbox" at bounding box center [0, 0] width 0 height 0
click at [234, 301] on label at bounding box center [234, 301] width 0 height 0
click at [0, 0] on input "checkbox" at bounding box center [0, 0] width 0 height 0
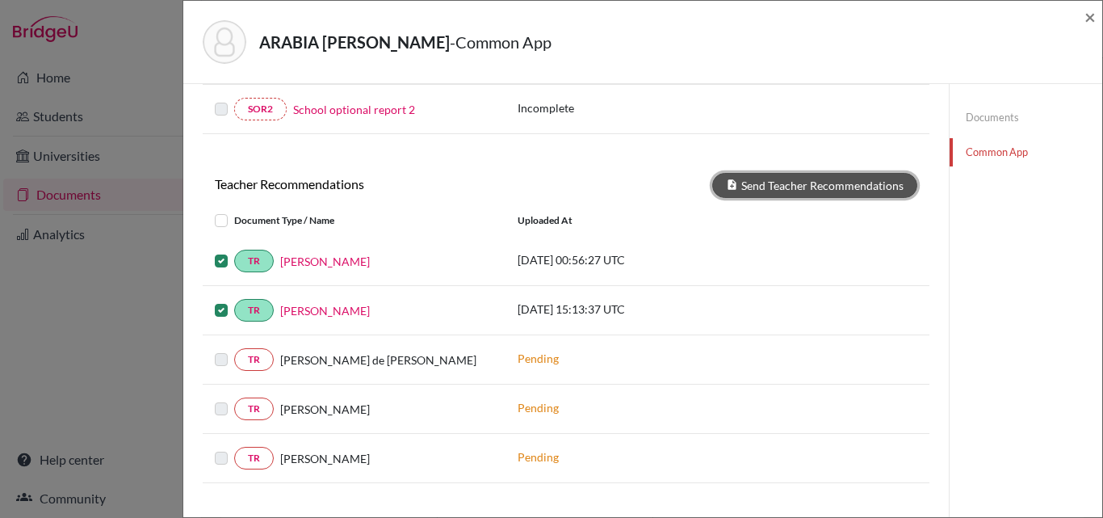
click at [855, 189] on button "Send Teacher Recommendations" at bounding box center [814, 185] width 205 height 25
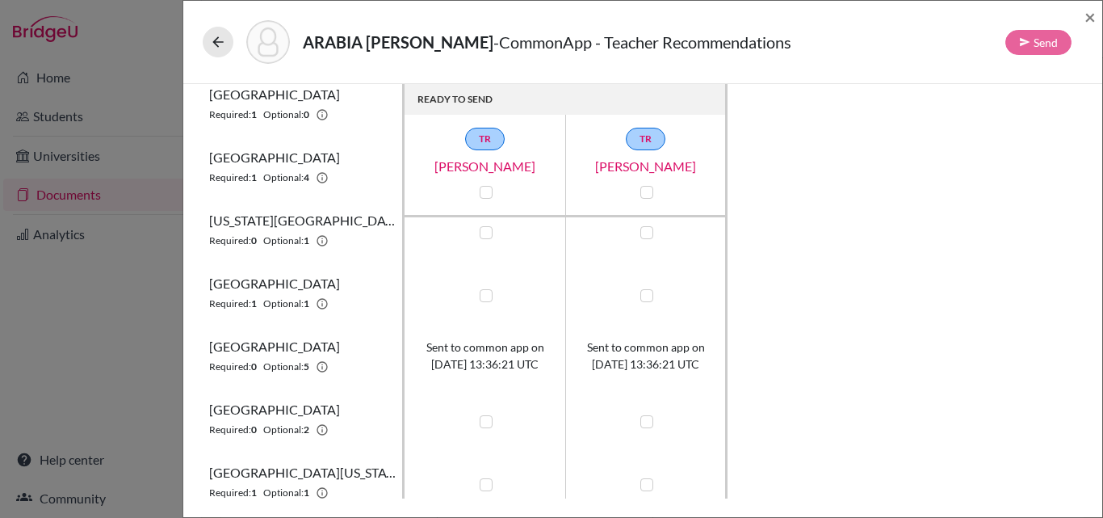
scroll to position [286, 0]
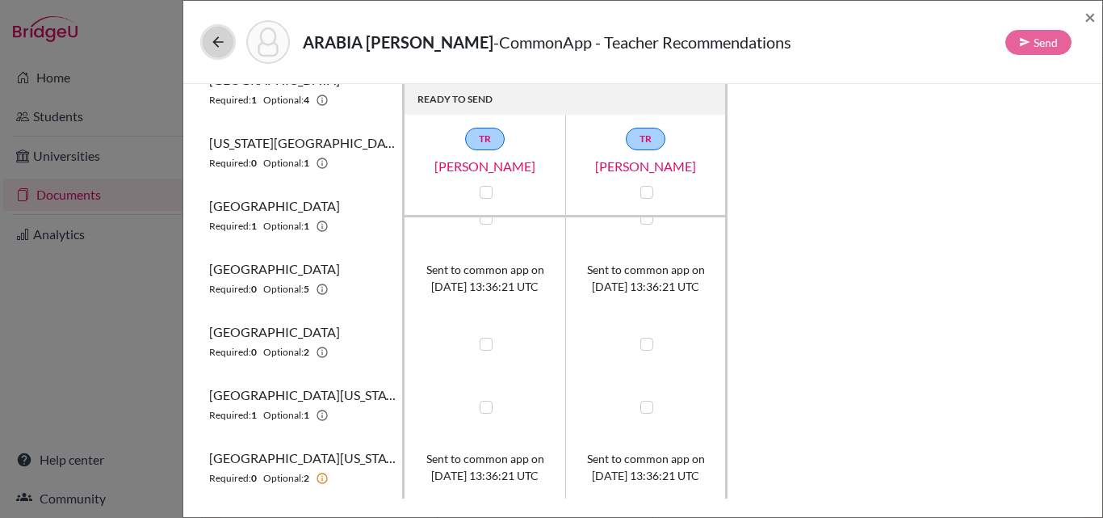
click at [225, 39] on icon at bounding box center [218, 42] width 16 height 16
